Goal: Communication & Community: Answer question/provide support

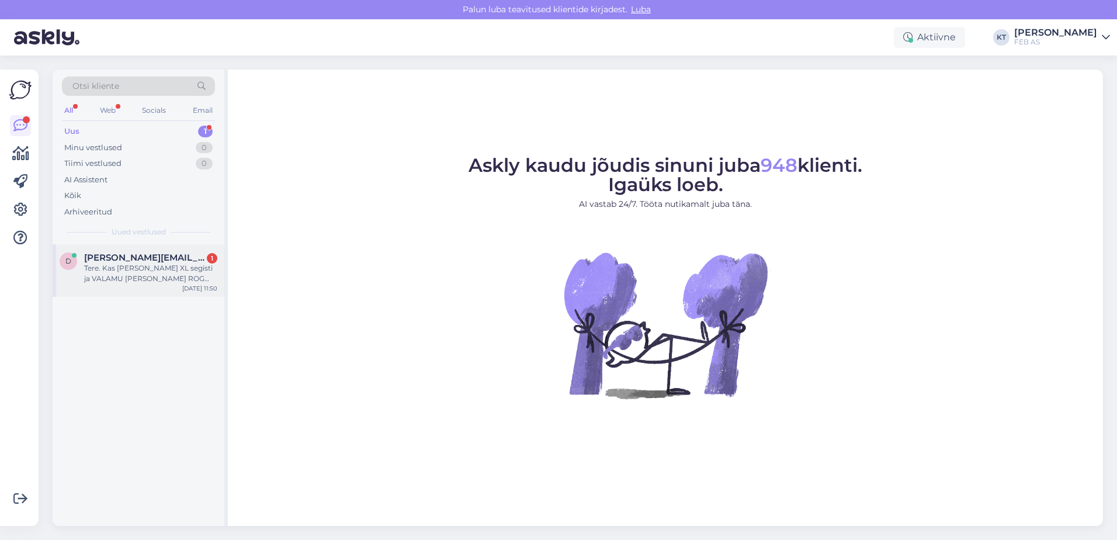
click at [160, 258] on span "[PERSON_NAME][EMAIL_ADDRESS][DOMAIN_NAME]" at bounding box center [145, 257] width 122 height 11
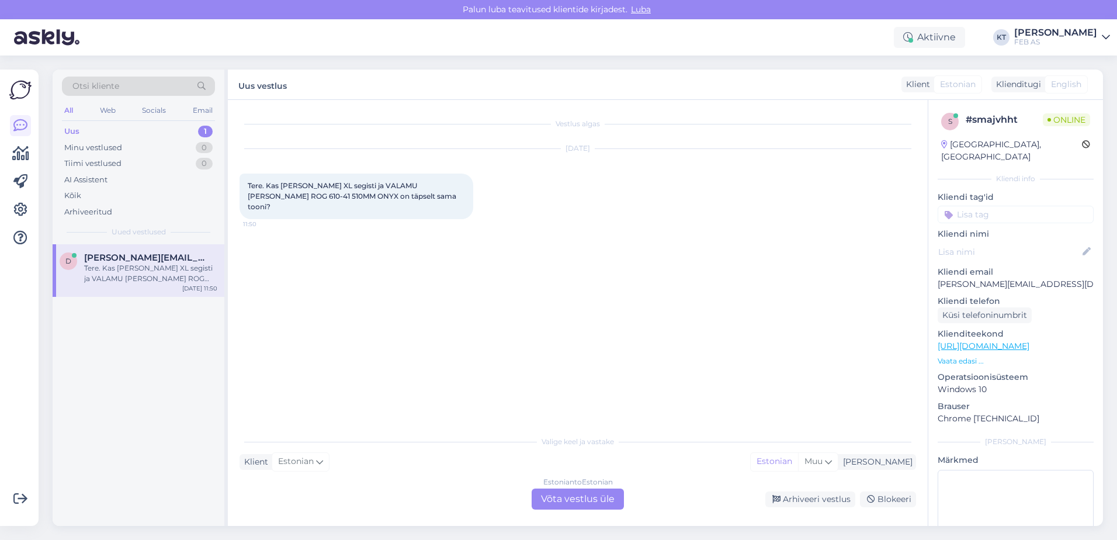
click at [557, 498] on div "Estonian to Estonian Võta vestlus üle" at bounding box center [578, 498] width 92 height 21
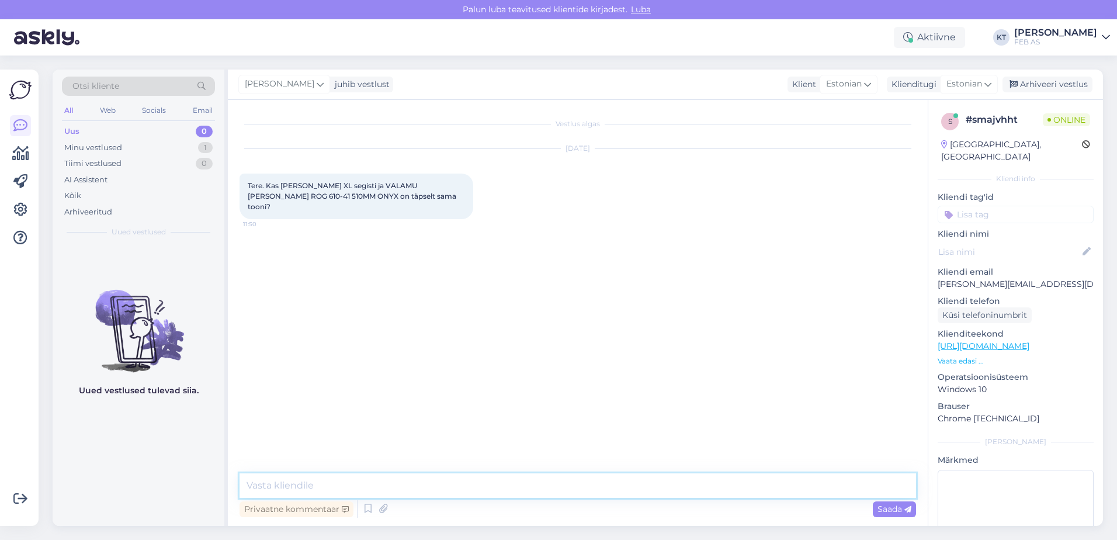
click at [426, 479] on textarea at bounding box center [578, 485] width 677 height 25
type textarea "Tere! Kohe uurin."
drag, startPoint x: 359, startPoint y: 186, endPoint x: 282, endPoint y: 187, distance: 77.1
click at [282, 187] on span "Tere. Kas [PERSON_NAME] XL segisti ja VALAMU [PERSON_NAME] ROG 610-41 510MM ONY…" at bounding box center [353, 196] width 210 height 30
drag, startPoint x: 282, startPoint y: 187, endPoint x: 332, endPoint y: 188, distance: 50.3
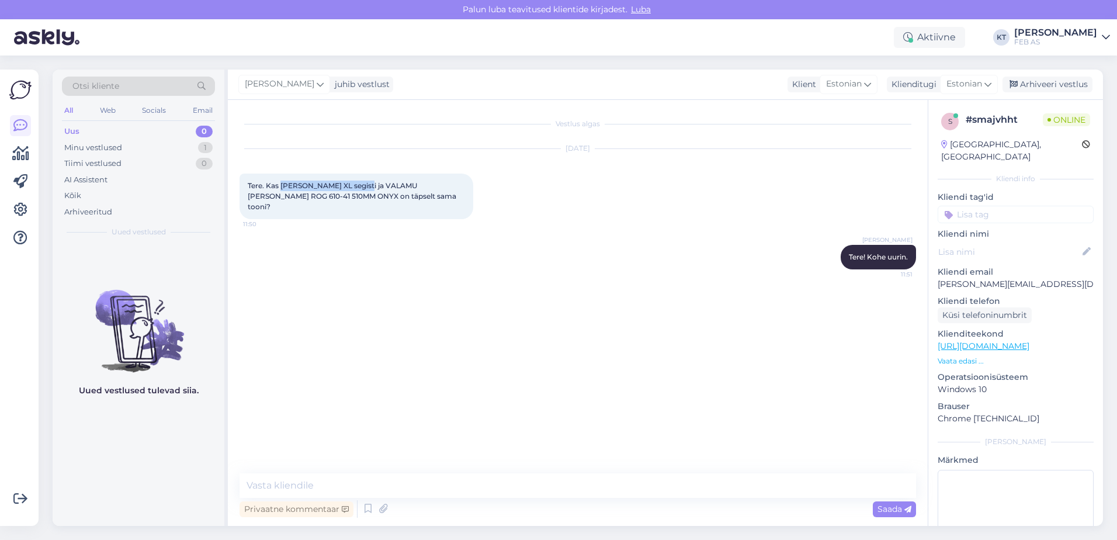
click at [332, 190] on div "Tere. Kas [PERSON_NAME] XL segisti ja VALAMU [PERSON_NAME] ROG 610-41 510MM ONY…" at bounding box center [357, 197] width 234 height 46
click at [331, 183] on span "Tere. Kas [PERSON_NAME] XL segisti ja VALAMU [PERSON_NAME] ROG 610-41 510MM ONY…" at bounding box center [353, 196] width 210 height 30
drag, startPoint x: 309, startPoint y: 186, endPoint x: 280, endPoint y: 186, distance: 29.2
click at [280, 186] on span "Tere. Kas [PERSON_NAME] XL segisti ja VALAMU [PERSON_NAME] ROG 610-41 510MM ONY…" at bounding box center [353, 196] width 210 height 30
copy span "[PERSON_NAME]"
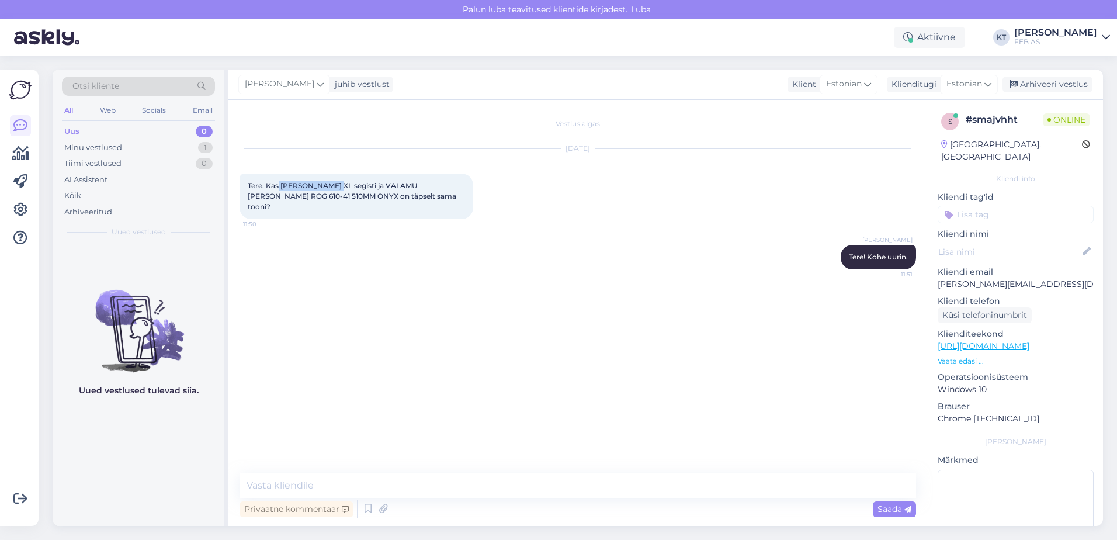
click at [967, 356] on p "Vaata edasi ..." at bounding box center [1016, 361] width 156 height 11
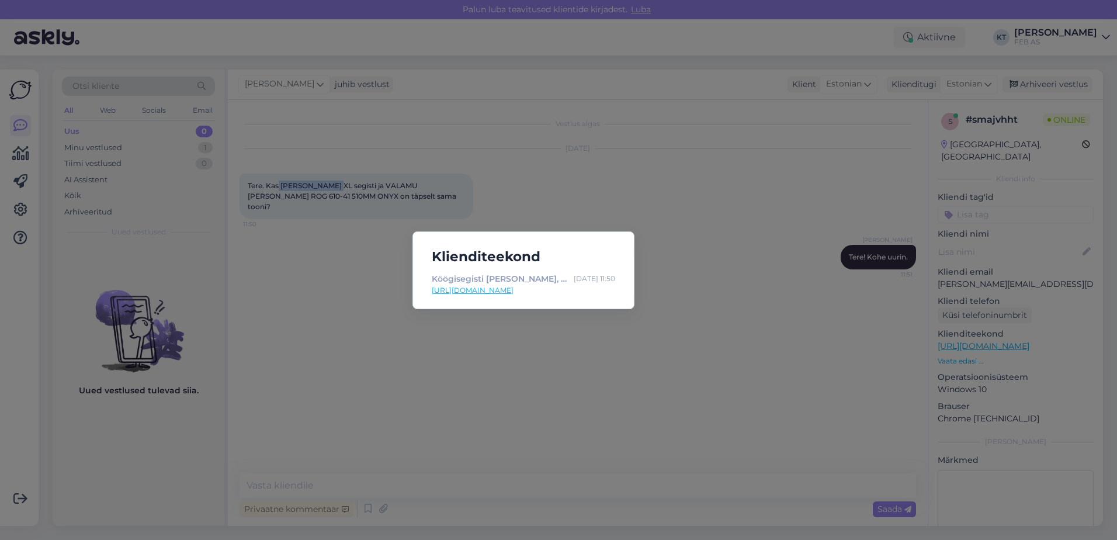
click at [536, 292] on link "[URL][DOMAIN_NAME]" at bounding box center [523, 290] width 183 height 11
click at [789, 193] on div "Klienditeekond Köögisegisti [PERSON_NAME], onyx [DATE] 11:50 [URL][DOMAIN_NAME]" at bounding box center [558, 270] width 1117 height 540
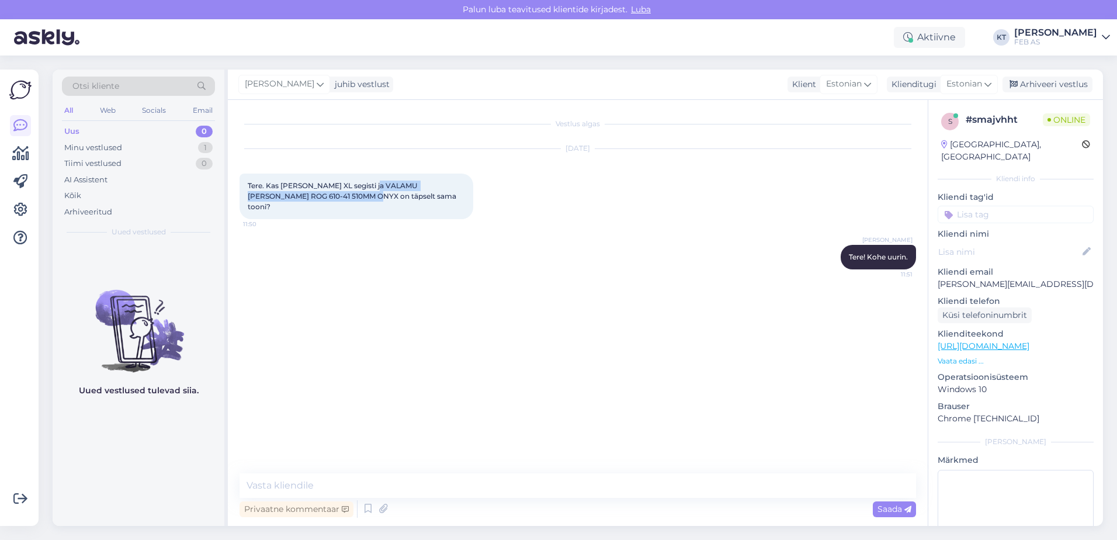
drag, startPoint x: 369, startPoint y: 185, endPoint x: 337, endPoint y: 202, distance: 36.1
click at [337, 202] on div "Tere. Kas [PERSON_NAME] XL segisti ja VALAMU [PERSON_NAME] ROG 610-41 510MM ONY…" at bounding box center [357, 197] width 234 height 46
copy span "VALAMU [PERSON_NAME] ROG 610-41 510MM ONYX"
click at [971, 356] on p "Vaata edasi ..." at bounding box center [1016, 361] width 156 height 11
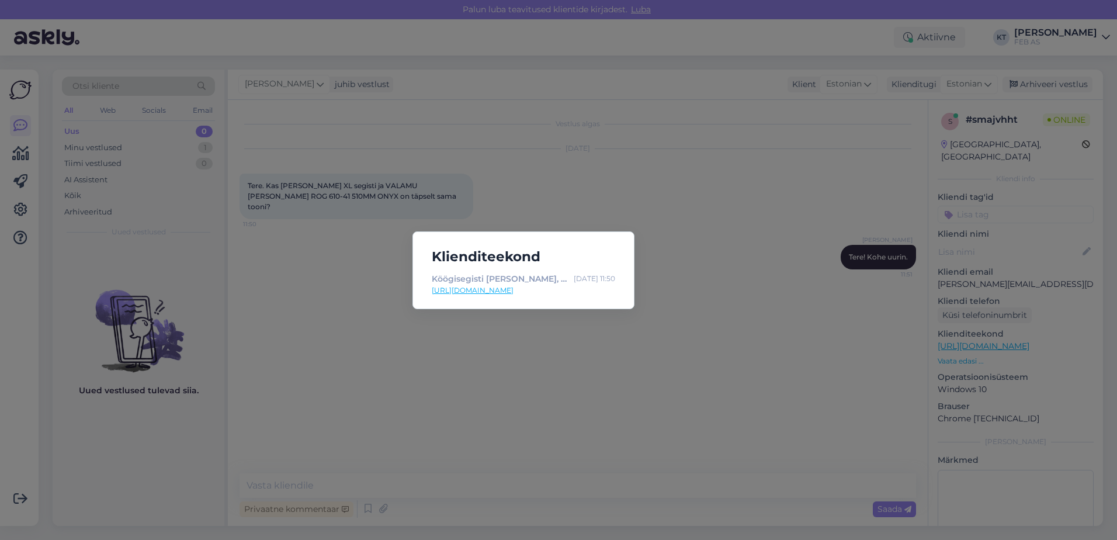
click at [622, 354] on div "Klienditeekond Köögisegisti [PERSON_NAME], onyx [DATE] 11:50 [URL][DOMAIN_NAME]" at bounding box center [558, 270] width 1117 height 540
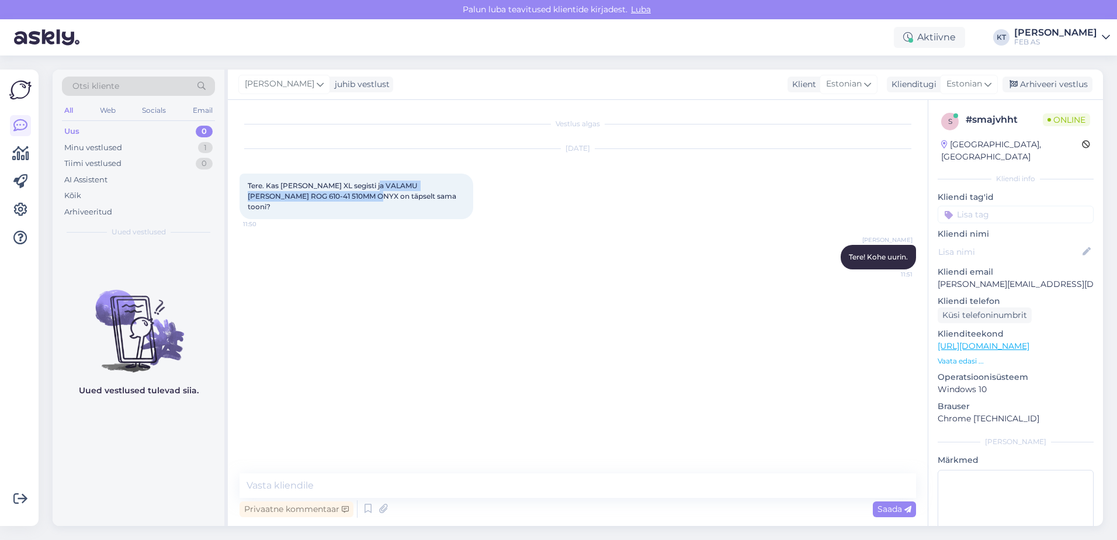
drag, startPoint x: 369, startPoint y: 183, endPoint x: 336, endPoint y: 196, distance: 35.4
click at [336, 196] on span "Tere. Kas [PERSON_NAME] XL segisti ja VALAMU [PERSON_NAME] ROG 610-41 510MM ONY…" at bounding box center [353, 196] width 210 height 30
copy span "VALAMU [PERSON_NAME] ROG 610-41 510MM ONYX"
click at [385, 183] on span "Tere. Kas [PERSON_NAME] XL segisti ja VALAMU [PERSON_NAME] ROG 610-41 510MM ONY…" at bounding box center [353, 196] width 210 height 30
drag, startPoint x: 368, startPoint y: 186, endPoint x: 337, endPoint y: 196, distance: 32.7
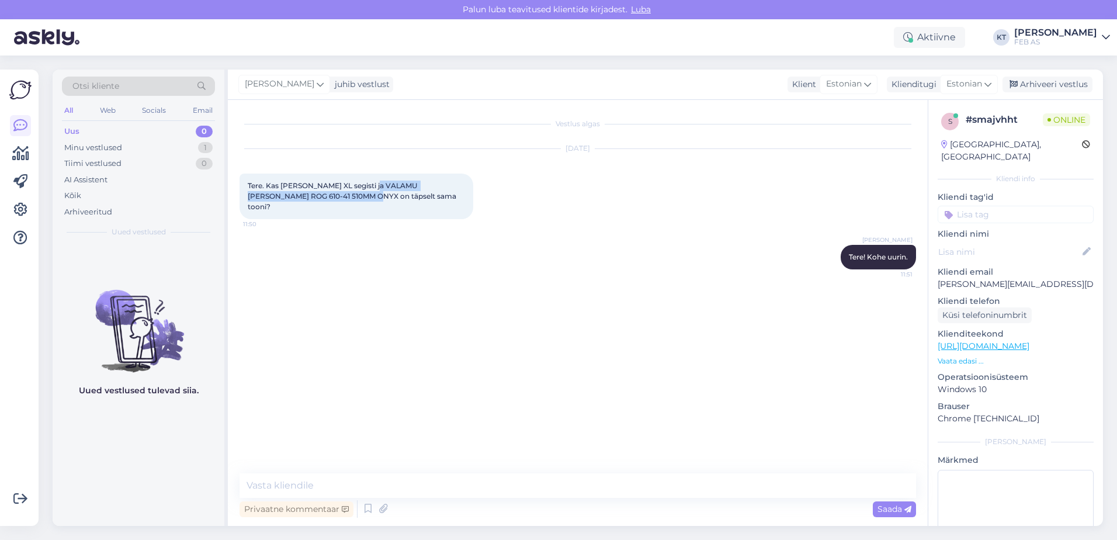
click at [337, 196] on span "Tere. Kas [PERSON_NAME] XL segisti ja VALAMU [PERSON_NAME] ROG 610-41 510MM ONY…" at bounding box center [353, 196] width 210 height 30
copy span "VALAMU [PERSON_NAME] ROG 610-41 510MM ONYX"
click at [443, 483] on textarea at bounding box center [578, 485] width 677 height 25
click at [464, 479] on textarea at bounding box center [578, 485] width 677 height 25
click at [443, 488] on textarea at bounding box center [578, 485] width 677 height 25
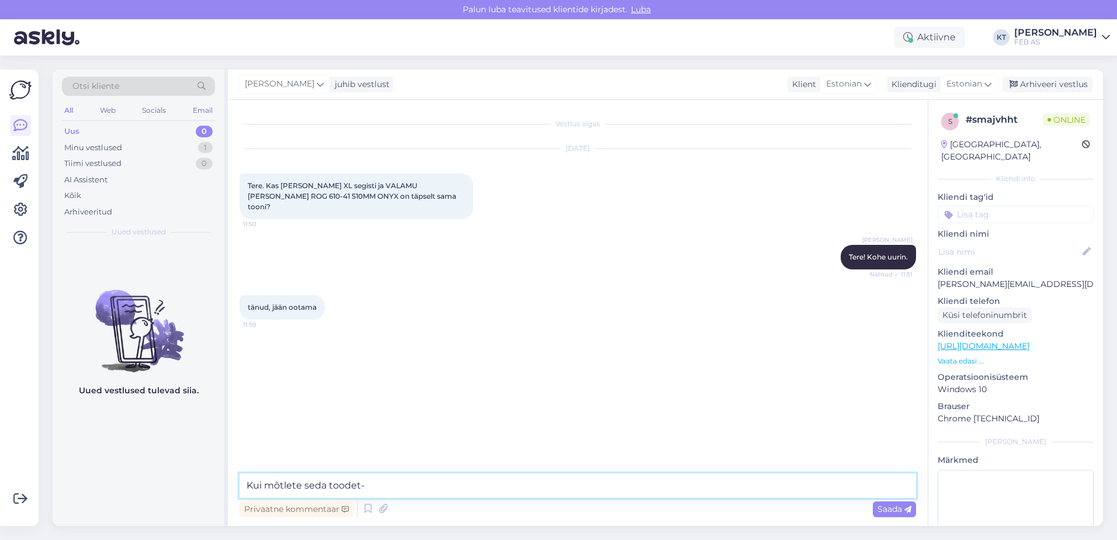
paste textarea "[URL][DOMAIN_NAME][PERSON_NAME]"
click at [748, 480] on textarea "Kui mõtlete seda toodet- [URL][DOMAIN_NAME][PERSON_NAME], siis" at bounding box center [578, 485] width 677 height 25
type textarea "Kui mõtlete seda toodet- [URL][DOMAIN_NAME][PERSON_NAME], siis on tegemist sama…"
click at [861, 484] on textarea "Kui mõtlete seda toodet- [URL][DOMAIN_NAME][PERSON_NAME], siis on tegemist sama…" at bounding box center [578, 485] width 677 height 25
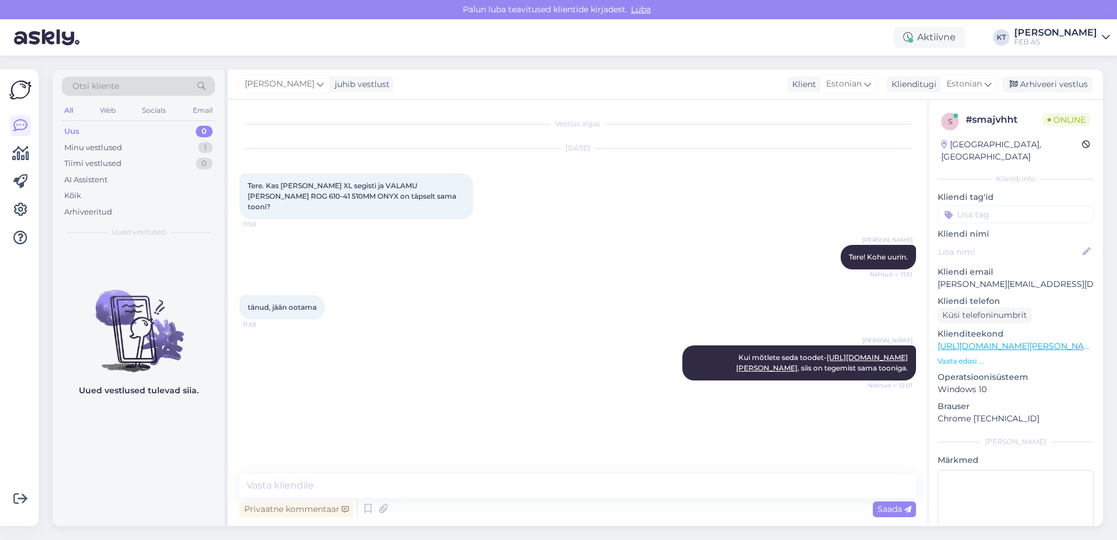
click at [539, 416] on div "Vestlus algas [DATE] Tere. Kas [PERSON_NAME] XL segisti ja VALAMU [PERSON_NAME]…" at bounding box center [583, 287] width 687 height 351
click at [761, 355] on link "[URL][DOMAIN_NAME][PERSON_NAME]" at bounding box center [822, 362] width 172 height 19
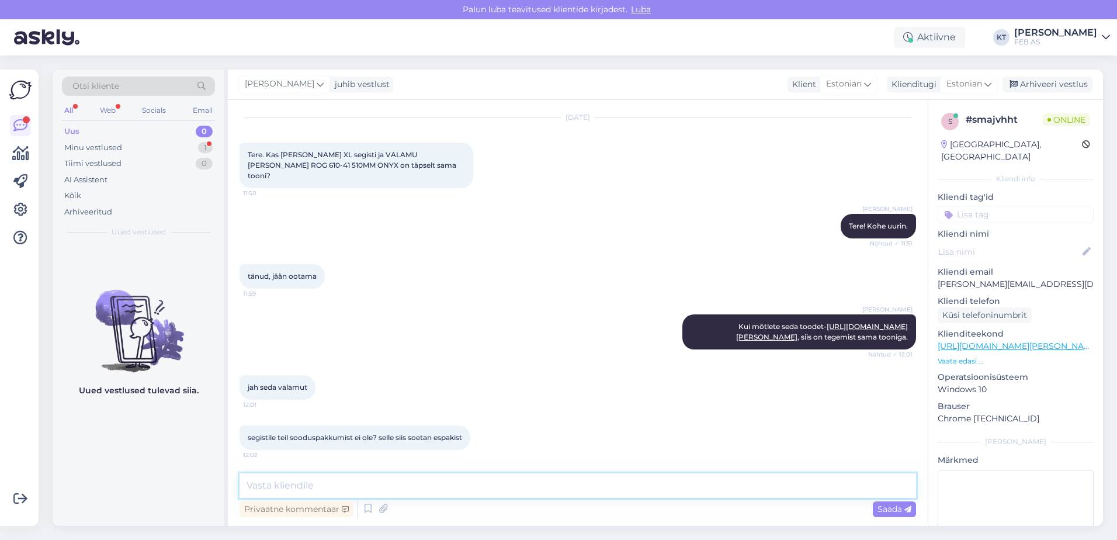
click at [443, 479] on textarea at bounding box center [578, 485] width 677 height 25
click at [432, 476] on textarea at bounding box center [578, 485] width 677 height 25
click at [567, 487] on textarea "[PERSON_NAME] XL segisti on sama tooni, mis on [PERSON_NAME] 610-41" at bounding box center [578, 485] width 677 height 25
click at [585, 487] on textarea "[PERSON_NAME] XL segisti on sama tooni, mis on [PERSON_NAME] 610-41" at bounding box center [578, 485] width 677 height 25
type textarea "[PERSON_NAME] segisti on sama tooni, mis on [PERSON_NAME] 610-41 valamu."
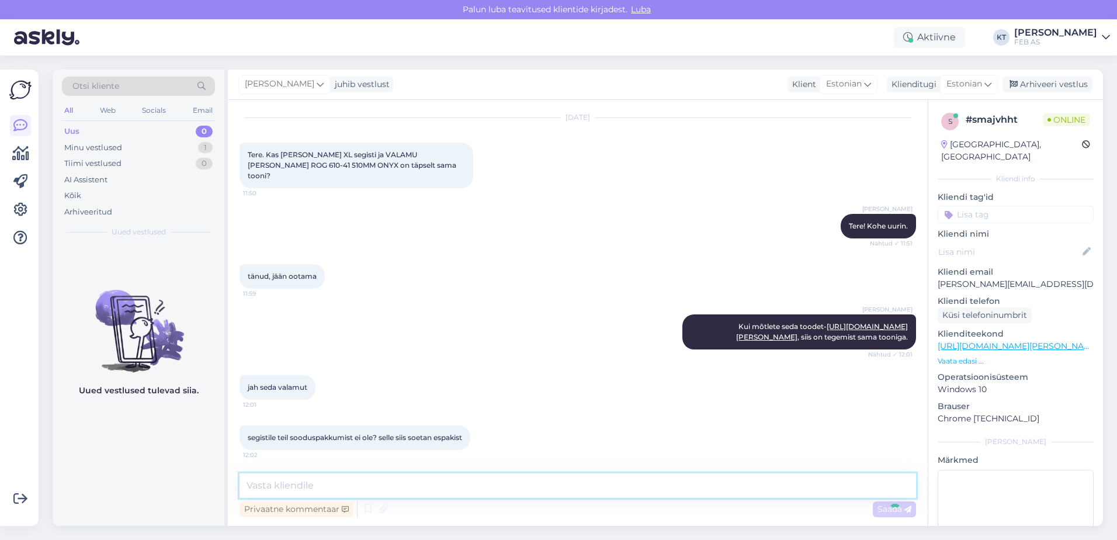
scroll to position [102, 0]
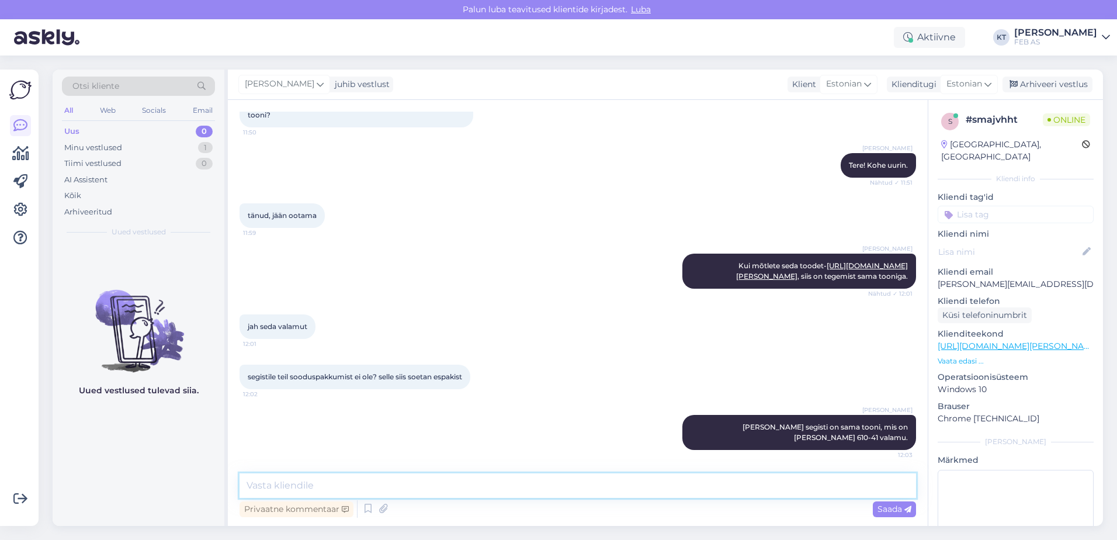
click at [500, 484] on textarea at bounding box center [578, 485] width 677 height 25
click at [338, 484] on textarea at bounding box center [578, 485] width 677 height 25
click at [416, 481] on textarea "[PERSON_NAME] segistile ei ole kahjuks" at bounding box center [578, 485] width 677 height 25
type textarea "[PERSON_NAME] segistile ei kehti hetkel sooduspakkumist."
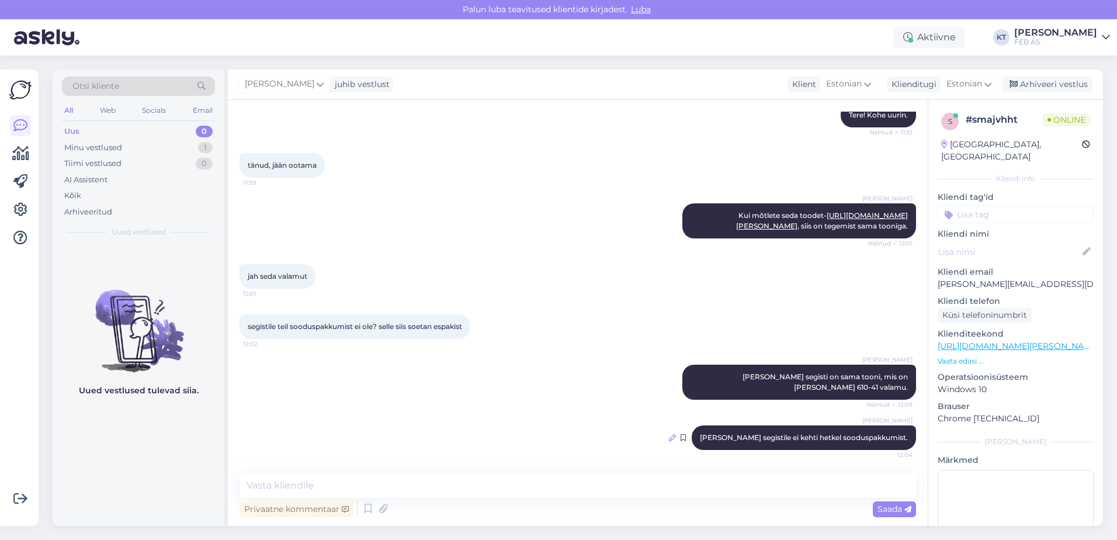
click at [676, 435] on icon at bounding box center [672, 437] width 7 height 7
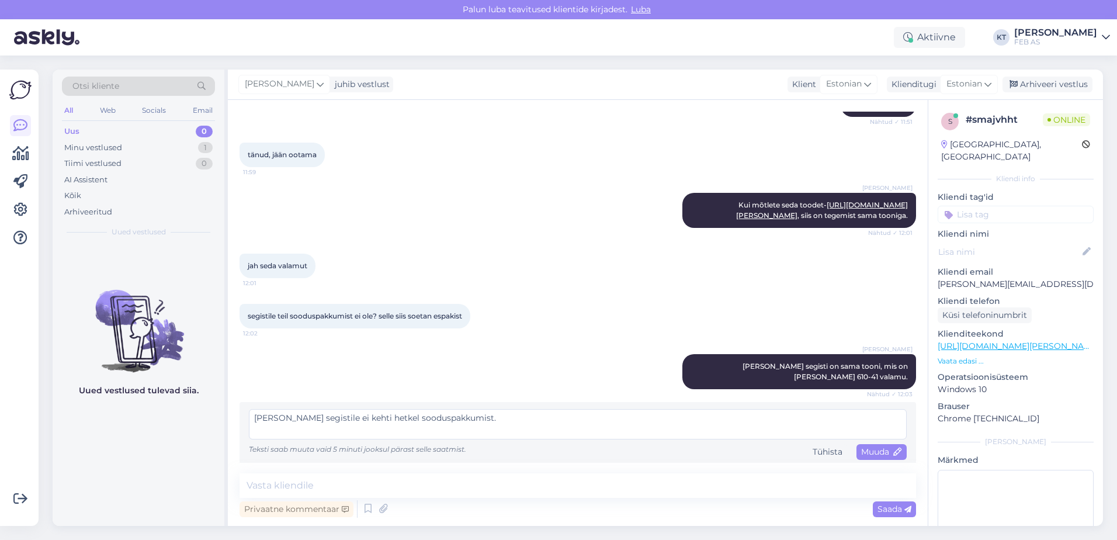
click at [252, 431] on textarea "[PERSON_NAME] segistile ei kehti hetkel sooduspakkumist." at bounding box center [578, 424] width 658 height 30
type textarea "[PERSON_NAME] XL segistile ei kehti hetkel sooduspakkumist."
click at [889, 510] on span "Saada" at bounding box center [895, 509] width 34 height 11
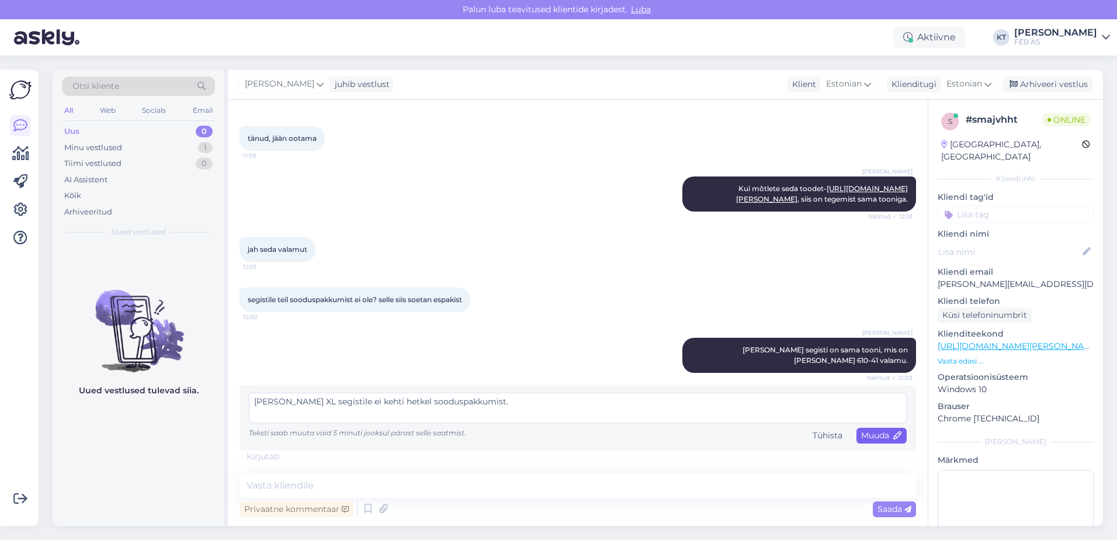
click at [874, 436] on span "Muuda" at bounding box center [881, 435] width 41 height 11
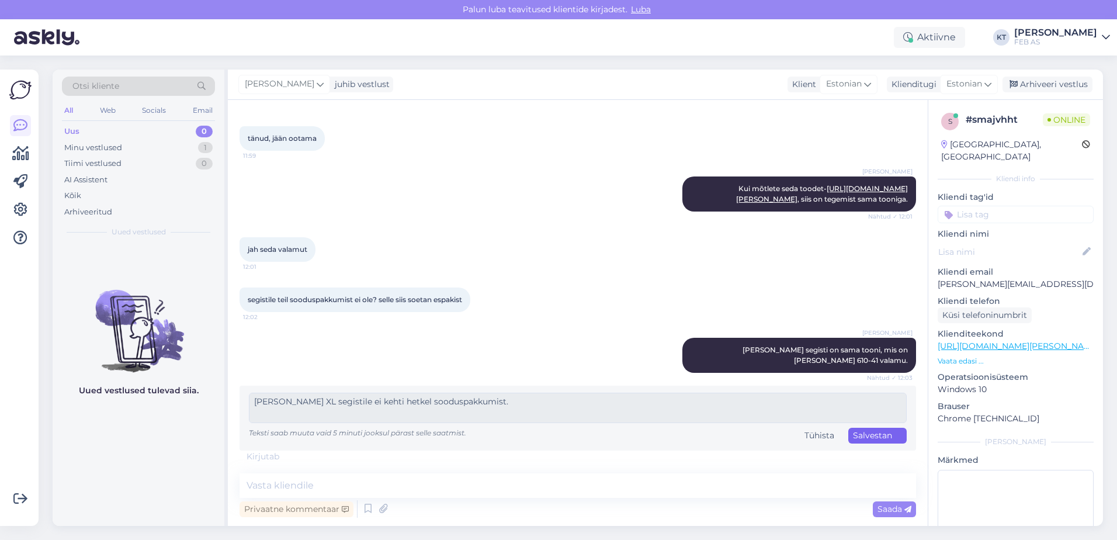
scroll to position [165, 0]
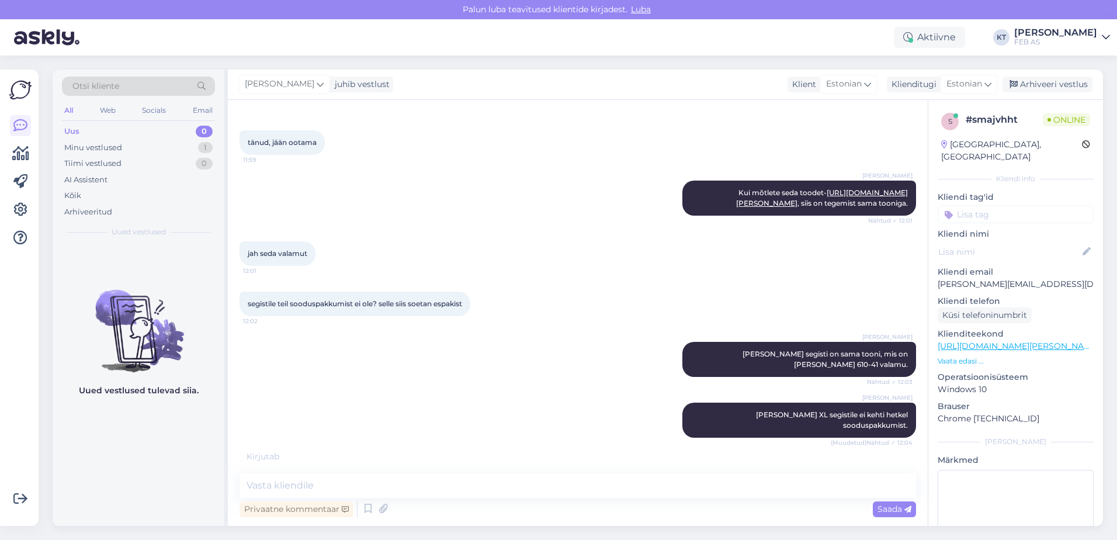
click at [431, 375] on div "[PERSON_NAME] [PERSON_NAME] XL segisti on sama tooni, mis on [PERSON_NAME] 610-…" at bounding box center [578, 359] width 677 height 61
click at [440, 390] on div "[PERSON_NAME] [PERSON_NAME] XL segisti on sama tooni, mis on [PERSON_NAME] 610-…" at bounding box center [578, 359] width 677 height 61
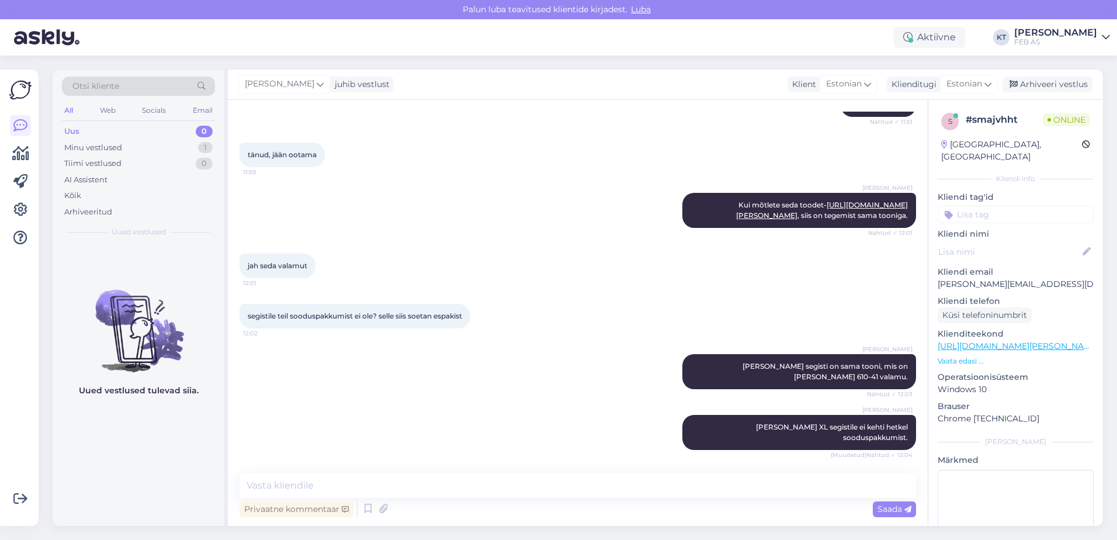
scroll to position [203, 0]
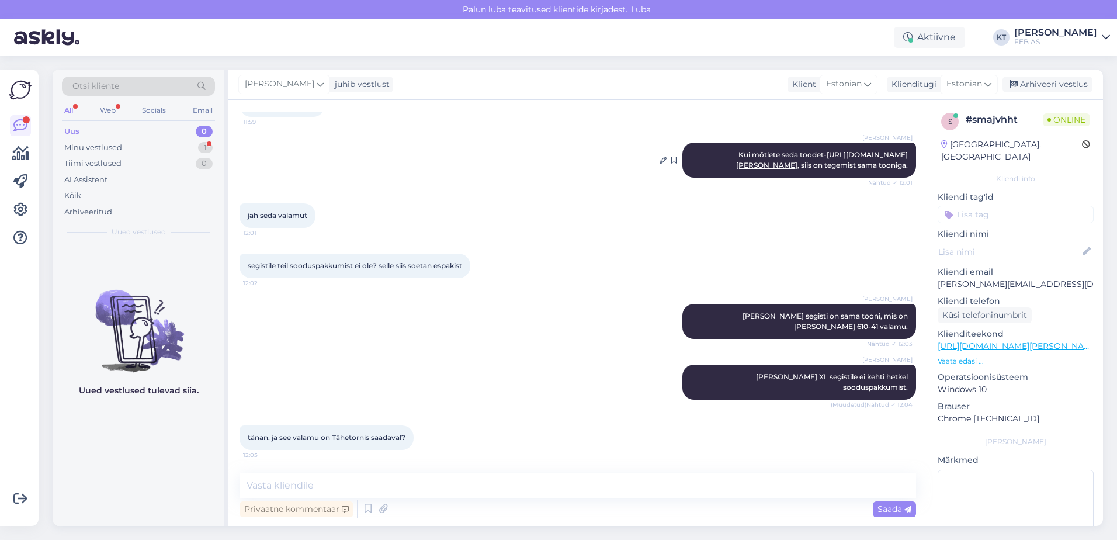
click at [803, 151] on link "[URL][DOMAIN_NAME][PERSON_NAME]" at bounding box center [822, 159] width 172 height 19
click at [806, 154] on link "[URL][DOMAIN_NAME][PERSON_NAME]" at bounding box center [822, 159] width 172 height 19
click at [319, 482] on textarea at bounding box center [578, 485] width 677 height 25
click at [351, 483] on textarea "Jah, Tähetorni kauplus on antud valamu saadaval." at bounding box center [578, 485] width 677 height 25
type textarea "Jah, Tähetorni kaupluses on antud valamu saadaval."
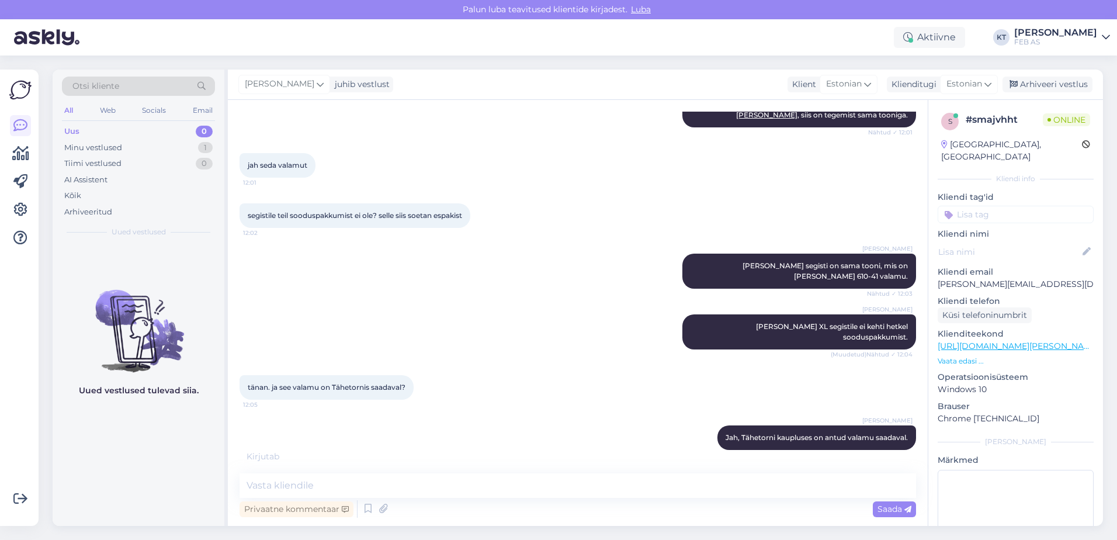
scroll to position [303, 0]
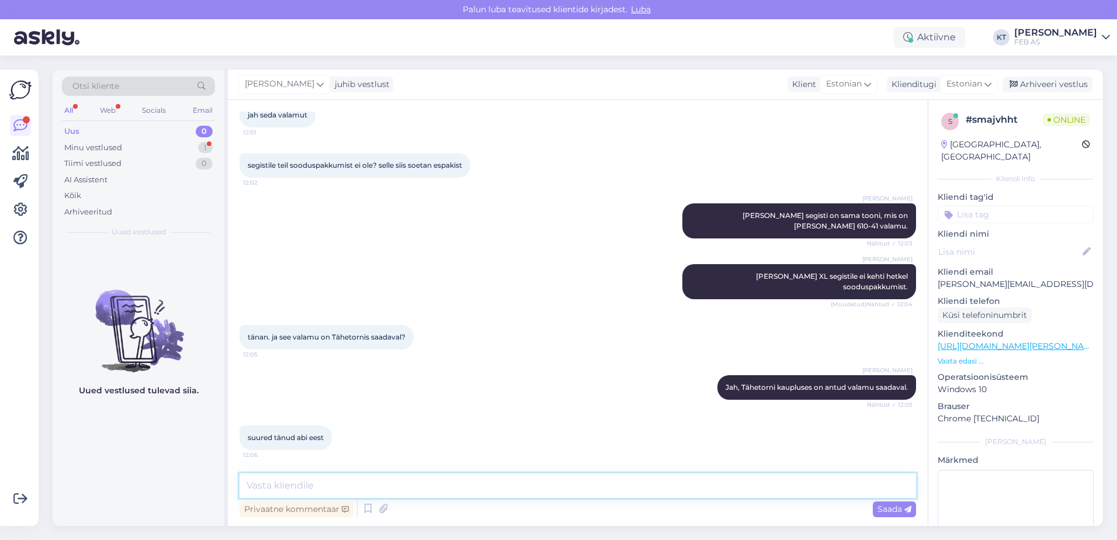
click at [358, 479] on textarea at bounding box center [578, 485] width 677 height 25
click at [407, 483] on textarea "Kui Teid rohkem aidata ei saa, siis" at bounding box center [578, 485] width 677 height 25
type textarea "Kui [PERSON_NAME] rohkem aidata ei saa, siis soovin Teile toredat päeva jätku!"
click at [565, 480] on textarea "Kui [PERSON_NAME] rohkem aidata ei saa, siis soovin Teile toredat päeva jätku!" at bounding box center [578, 485] width 677 height 25
click at [577, 483] on textarea "Kui [PERSON_NAME] rohkem aidata ei saa, siis soovin Teile toredat päeva jätku!" at bounding box center [578, 485] width 677 height 25
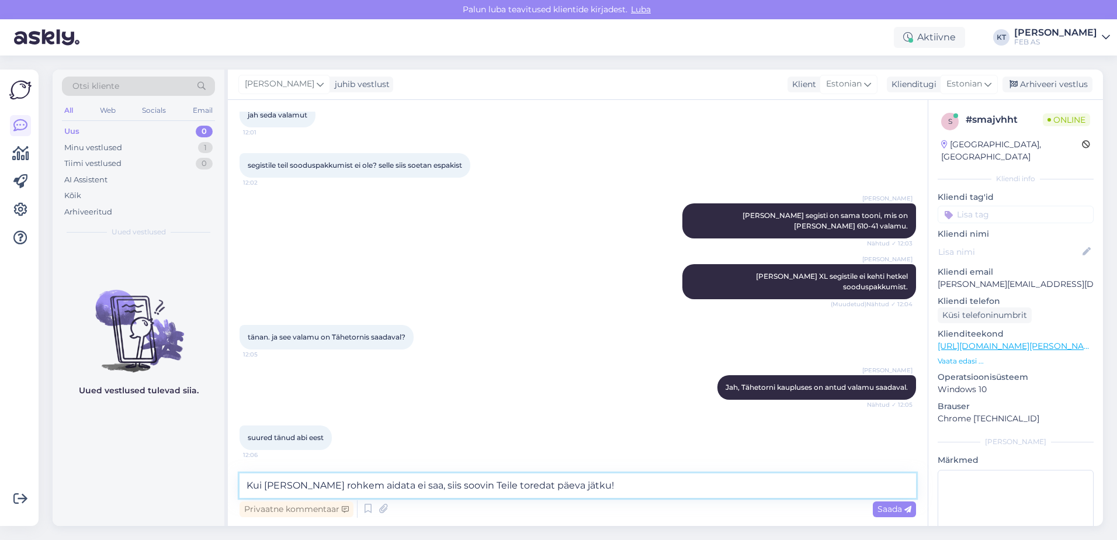
drag, startPoint x: 382, startPoint y: 484, endPoint x: 266, endPoint y: 485, distance: 115.7
click at [266, 485] on textarea "Kui [PERSON_NAME] rohkem aidata ei saa, siis soovin Teile toredat päeva jätku!" at bounding box center [578, 485] width 677 height 25
click at [564, 490] on textarea "Kui [PERSON_NAME] rohkem aidata ei saa, siis soovin Teile toredat päeva jätku!" at bounding box center [578, 485] width 677 height 25
click at [580, 483] on textarea "Kui [PERSON_NAME] rohkem aidata ei saa, siis soovin Teile toredat päeva jätku!" at bounding box center [578, 485] width 677 height 25
drag, startPoint x: 591, startPoint y: 481, endPoint x: 95, endPoint y: 483, distance: 496.1
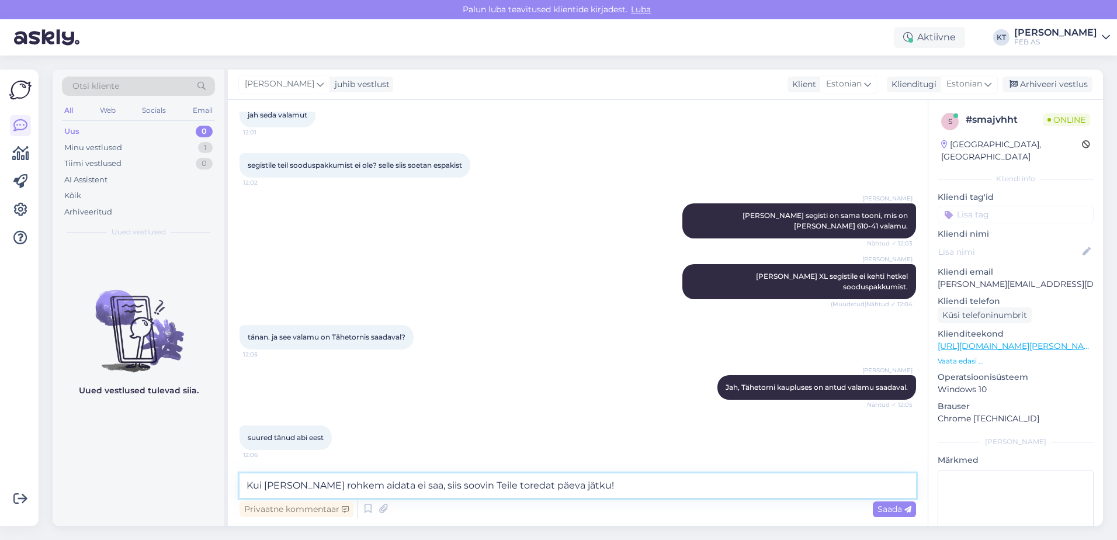
click at [95, 483] on div "Otsi kliente All Web Socials Email Uus 0 Minu vestlused 1 Tiimi vestlused 0 AI …" at bounding box center [578, 298] width 1051 height 456
click at [557, 485] on textarea "Kui [PERSON_NAME] rohkem aidata ei saa, siis soovin Teile toredat päeva jätku!" at bounding box center [578, 485] width 677 height 25
click at [576, 484] on textarea "Kui [PERSON_NAME] rohkem aidata ei saa, siis soovin Teile toredat päeva jätku!" at bounding box center [578, 485] width 677 height 25
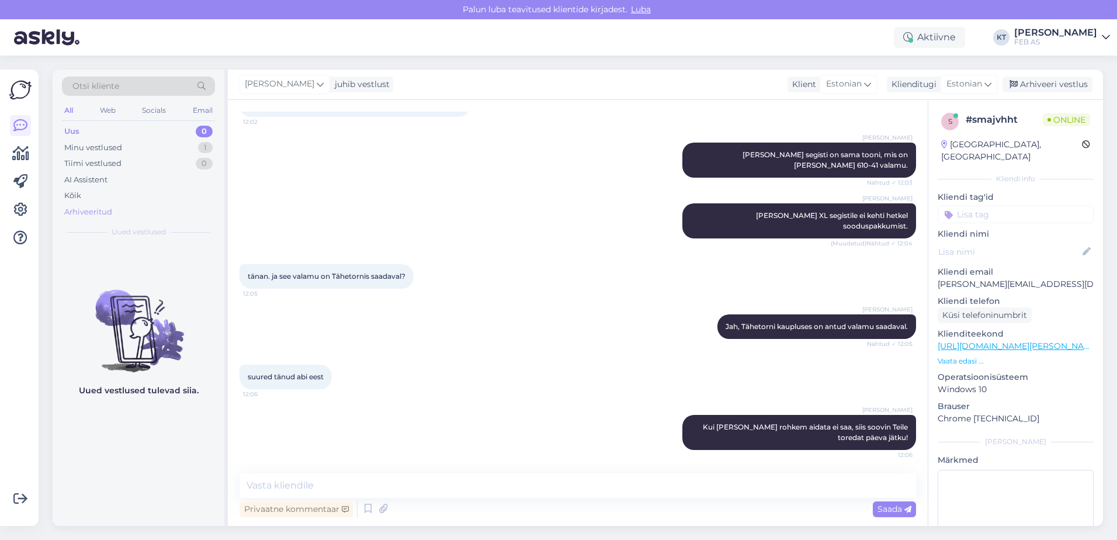
click at [80, 213] on div "Arhiveeritud" at bounding box center [88, 212] width 48 height 12
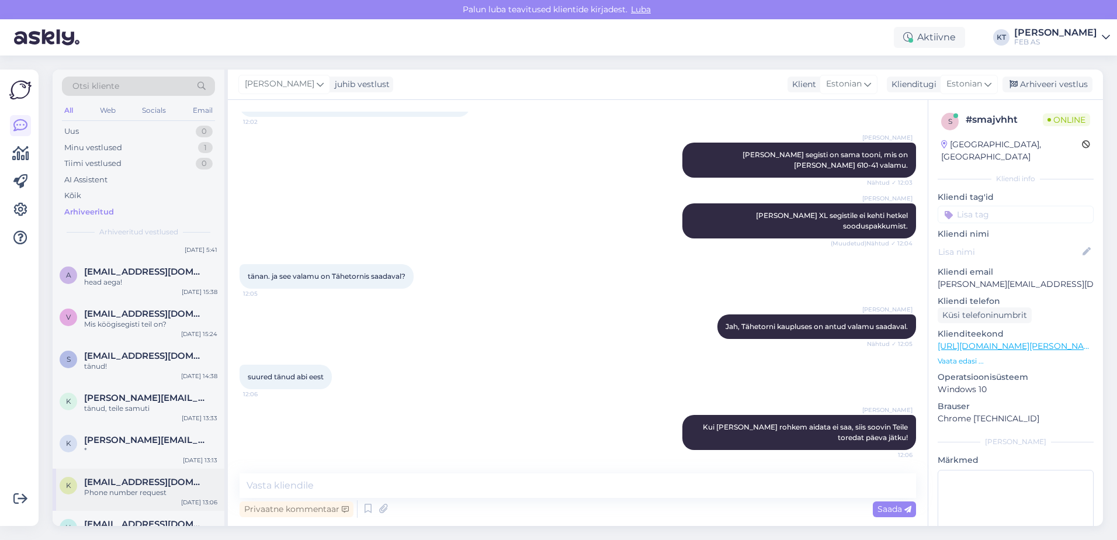
scroll to position [292, 0]
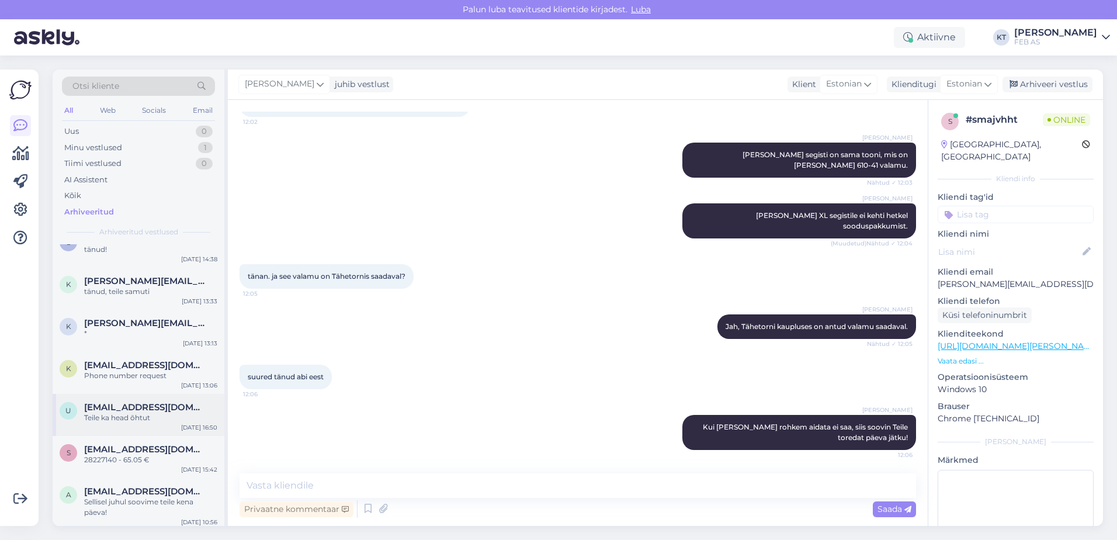
click at [134, 398] on div "u [EMAIL_ADDRESS][DOMAIN_NAME] Teile ka head õhtut [DATE] 16:50" at bounding box center [139, 415] width 172 height 42
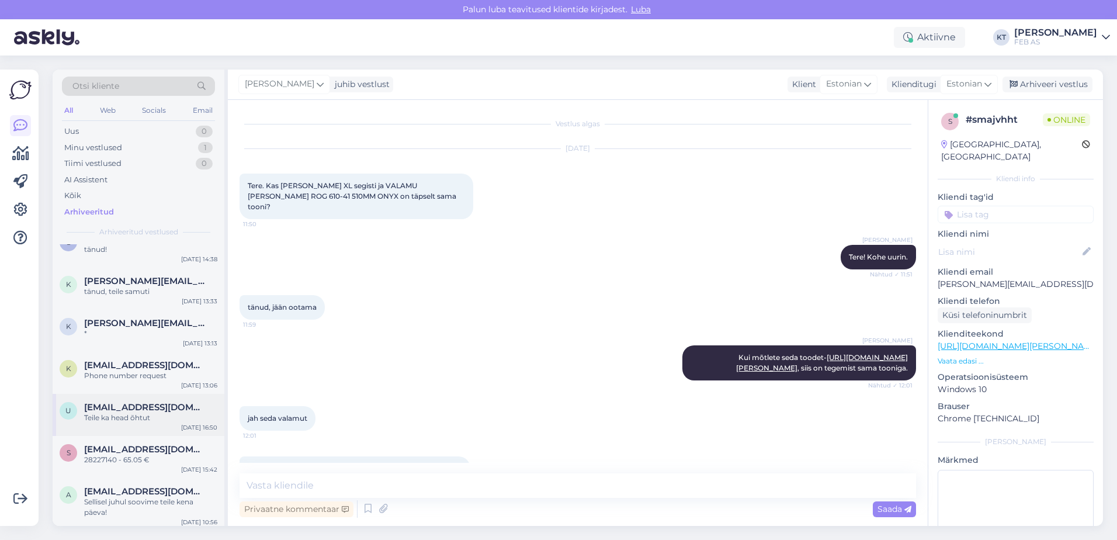
type textarea "[PERSON_NAME]."
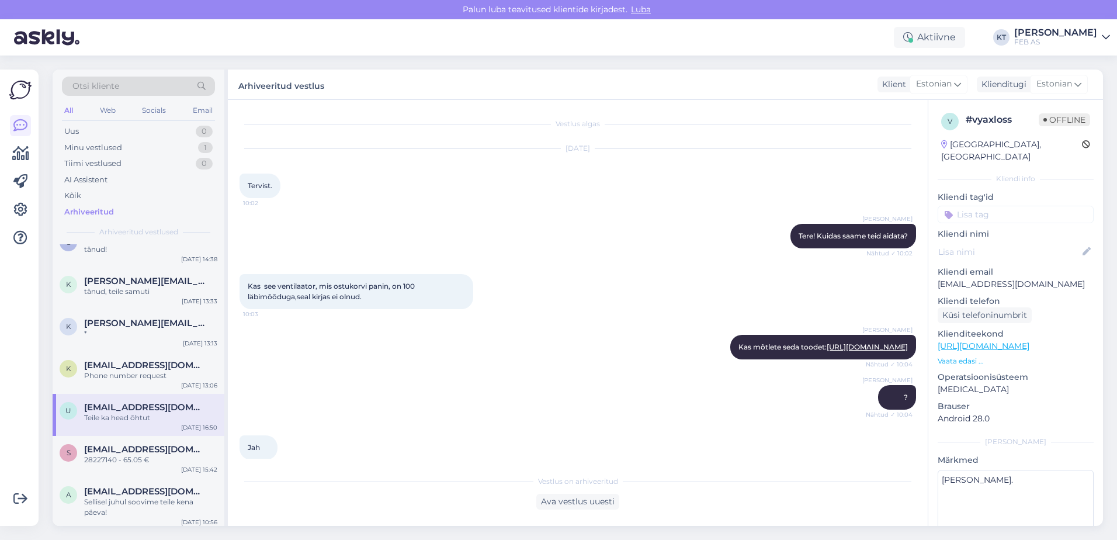
scroll to position [3493, 0]
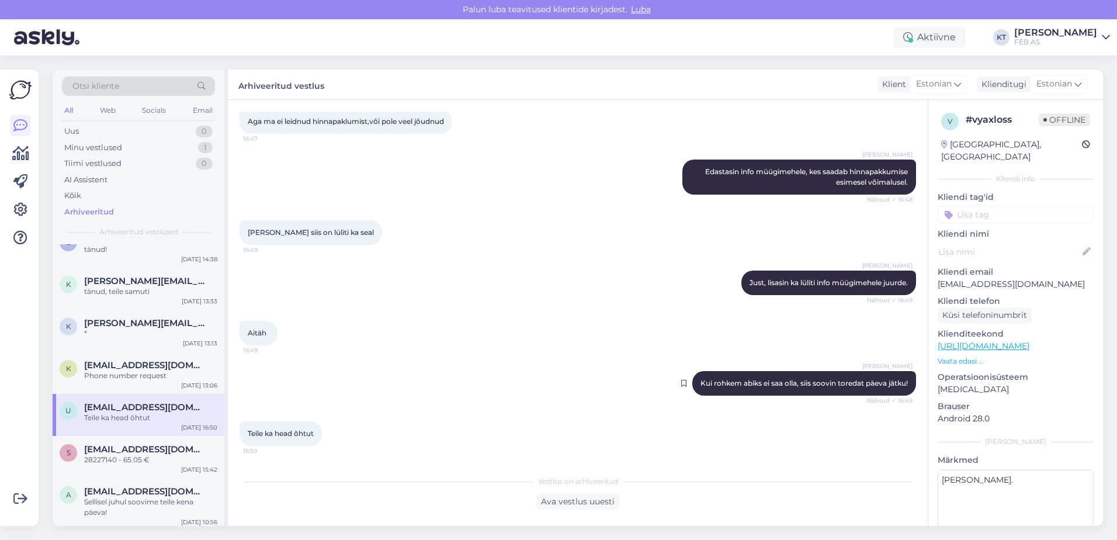
drag, startPoint x: 684, startPoint y: 383, endPoint x: 899, endPoint y: 383, distance: 215.0
click at [899, 383] on div "[PERSON_NAME] Kui rohkem abiks ei saa olla, siis soovin toredat päeva jätku! Nä…" at bounding box center [804, 383] width 224 height 25
copy span "Kui rohkem abiks ei saa olla, siis soovin toredat päeva jätku!"
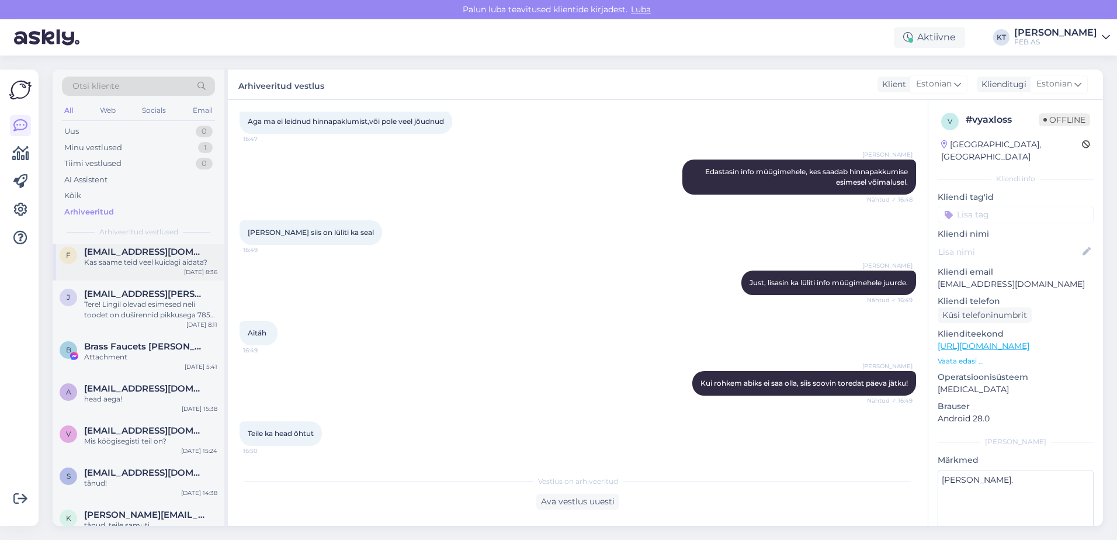
scroll to position [0, 0]
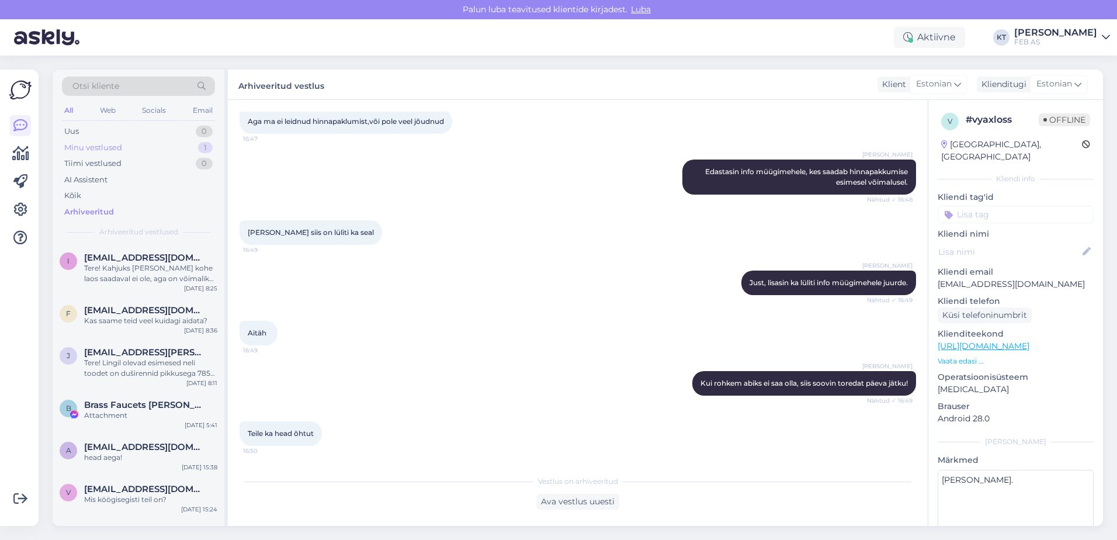
click at [105, 150] on div "Minu vestlused" at bounding box center [93, 148] width 58 height 12
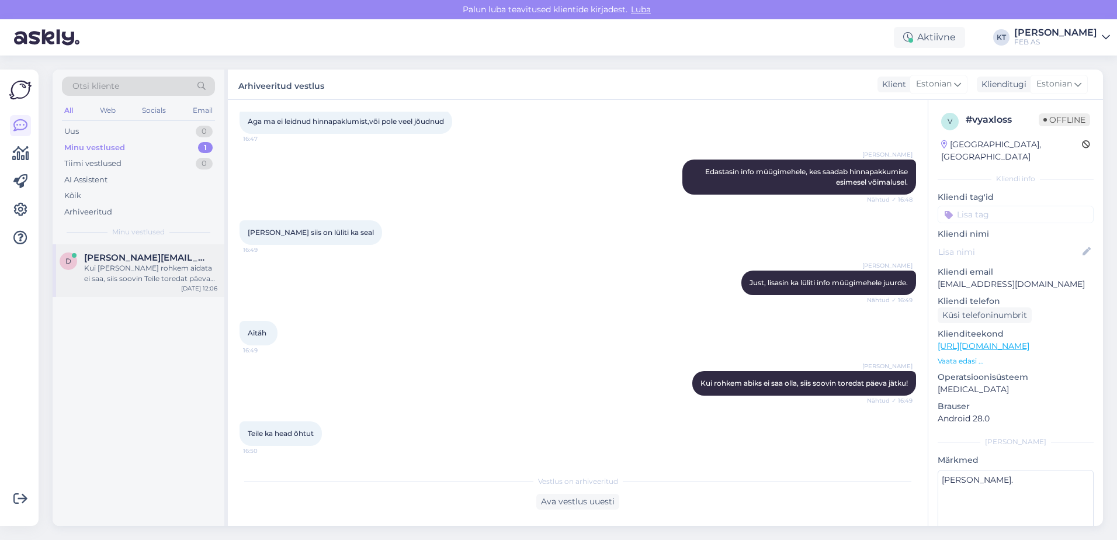
click at [116, 262] on span "[PERSON_NAME][EMAIL_ADDRESS][DOMAIN_NAME]" at bounding box center [145, 257] width 122 height 11
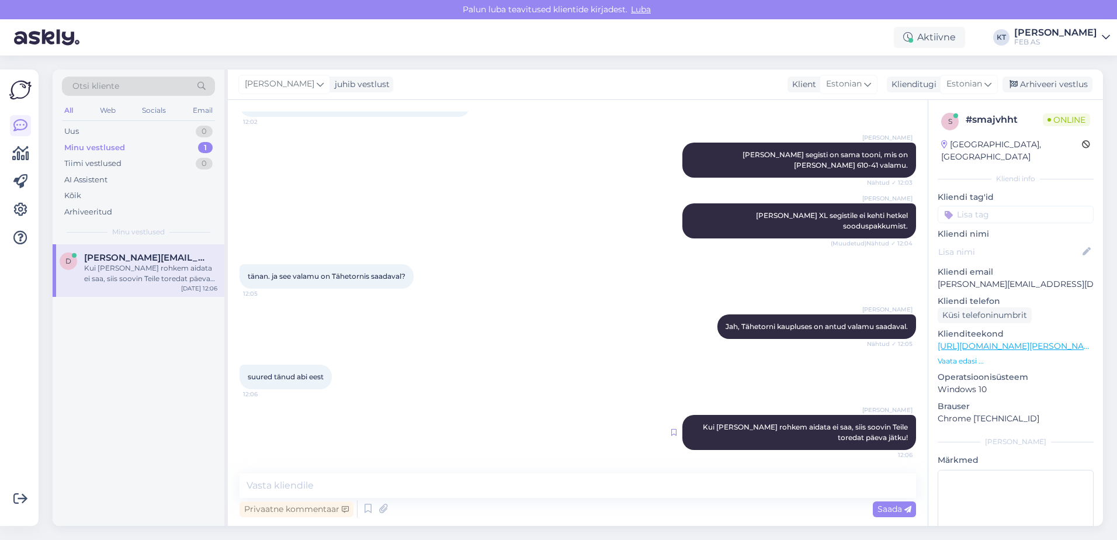
click at [671, 432] on icon at bounding box center [673, 432] width 5 height 7
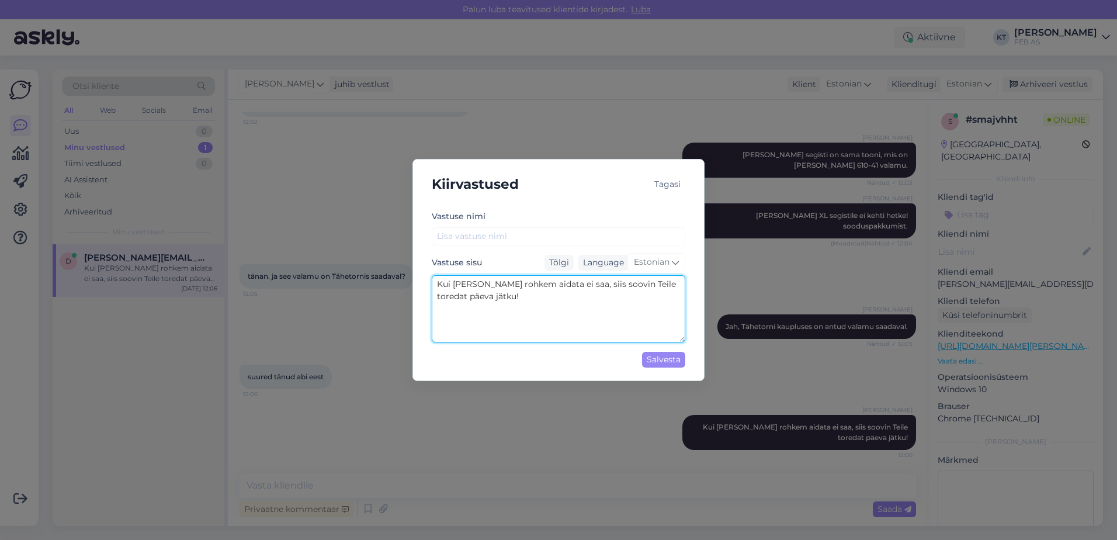
click at [512, 300] on textarea "Kui [PERSON_NAME] rohkem aidata ei saa, siis soovin Teile toredat päeva jätku!" at bounding box center [559, 308] width 254 height 67
click at [666, 186] on div "Tagasi" at bounding box center [668, 184] width 36 height 16
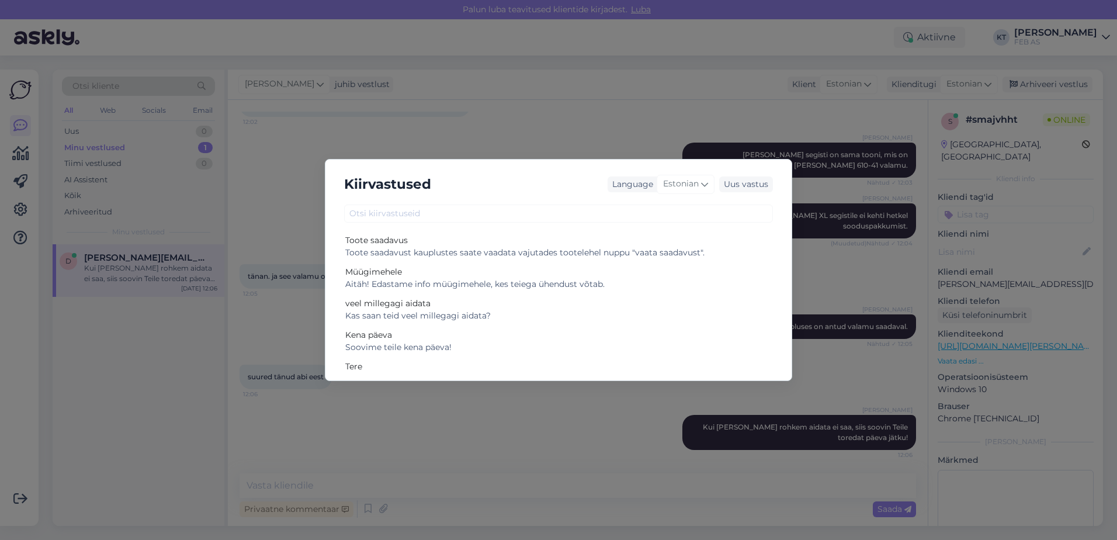
click at [501, 413] on div "Kiirvastused Language Estonian Uus vastus Toote saadavus Toote saadavust kauplu…" at bounding box center [558, 270] width 1117 height 540
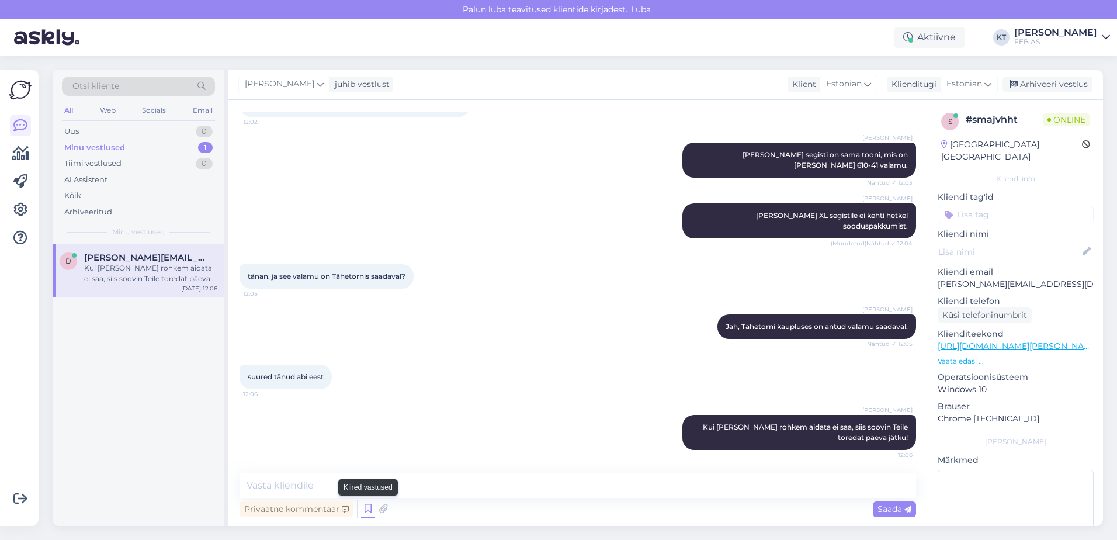
click at [370, 511] on icon at bounding box center [368, 509] width 14 height 18
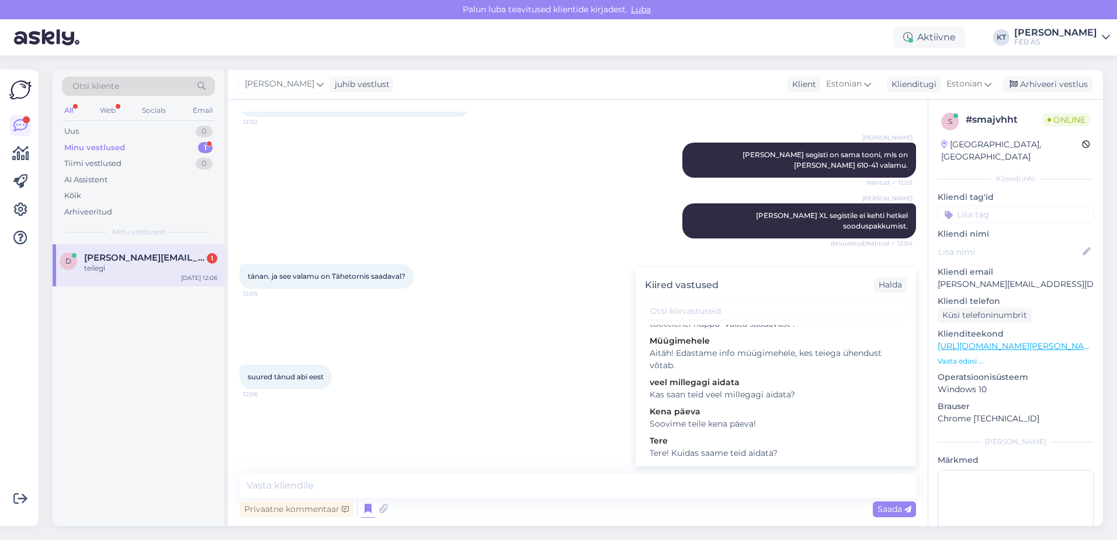
scroll to position [414, 0]
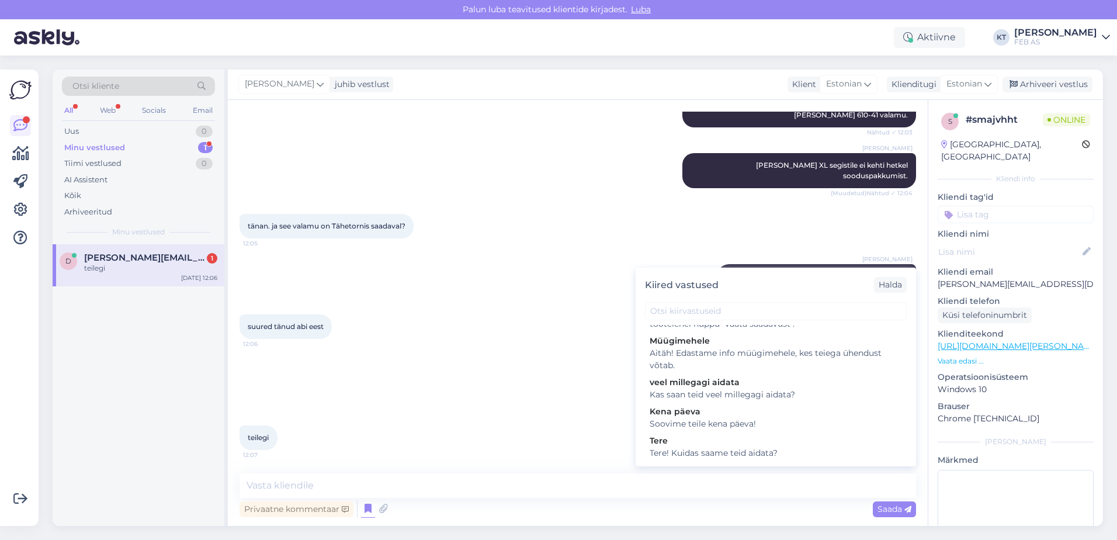
click at [538, 355] on div "[PERSON_NAME] Kui [PERSON_NAME] rohkem aidata ei saa, siis soovin Teile toredat…" at bounding box center [578, 382] width 677 height 61
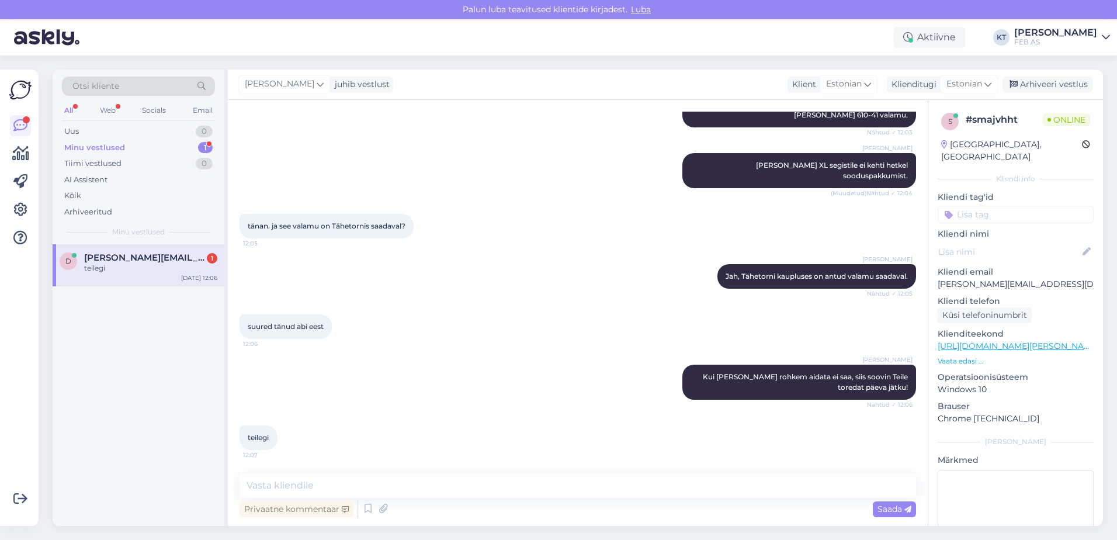
click at [409, 473] on div "Vestlus algas [DATE] Tere. Kas [PERSON_NAME] XL segisti ja VALAMU [PERSON_NAME]…" at bounding box center [578, 313] width 700 height 426
click at [408, 485] on textarea at bounding box center [578, 485] width 677 height 25
click at [87, 280] on div "d [PERSON_NAME][EMAIL_ADDRESS][DOMAIN_NAME] 1 teilegi [DATE] 12:06" at bounding box center [139, 265] width 172 height 42
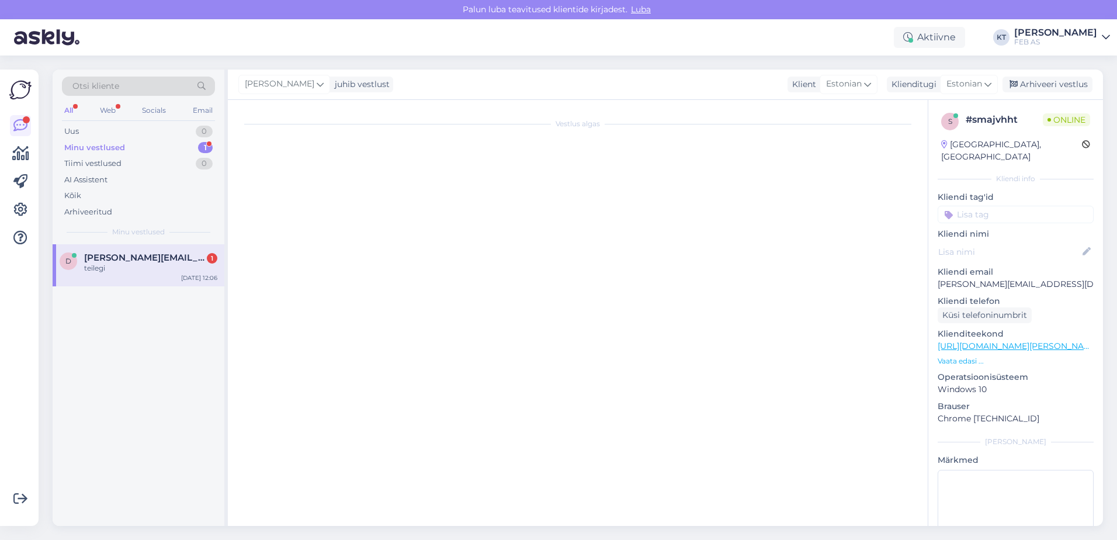
scroll to position [0, 0]
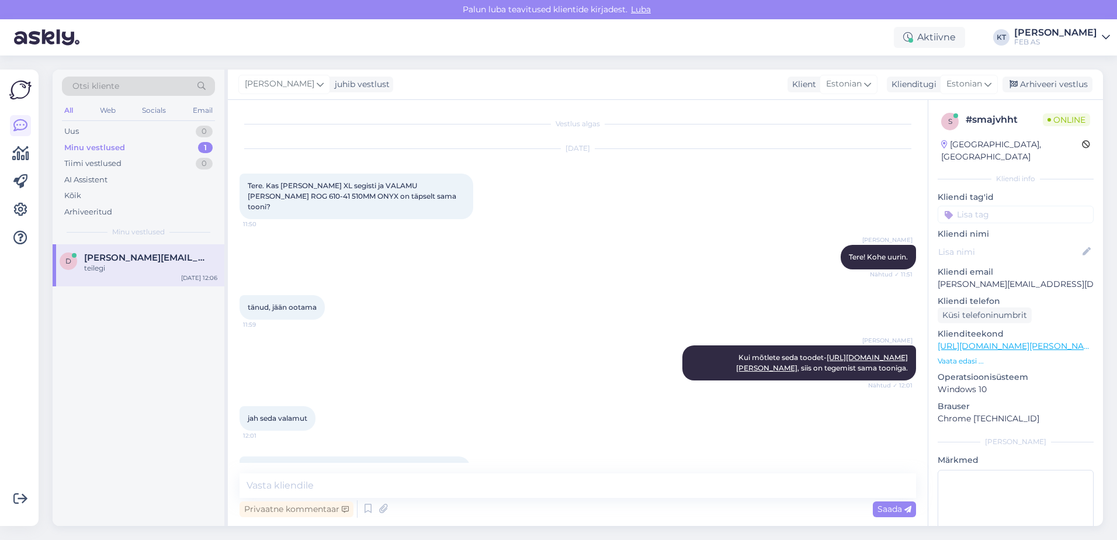
click at [258, 470] on div "Vestlus algas [DATE] Tere. Kas [PERSON_NAME] XL segisti ja VALAMU [PERSON_NAME]…" at bounding box center [578, 313] width 700 height 426
click at [324, 480] on textarea at bounding box center [578, 485] width 677 height 25
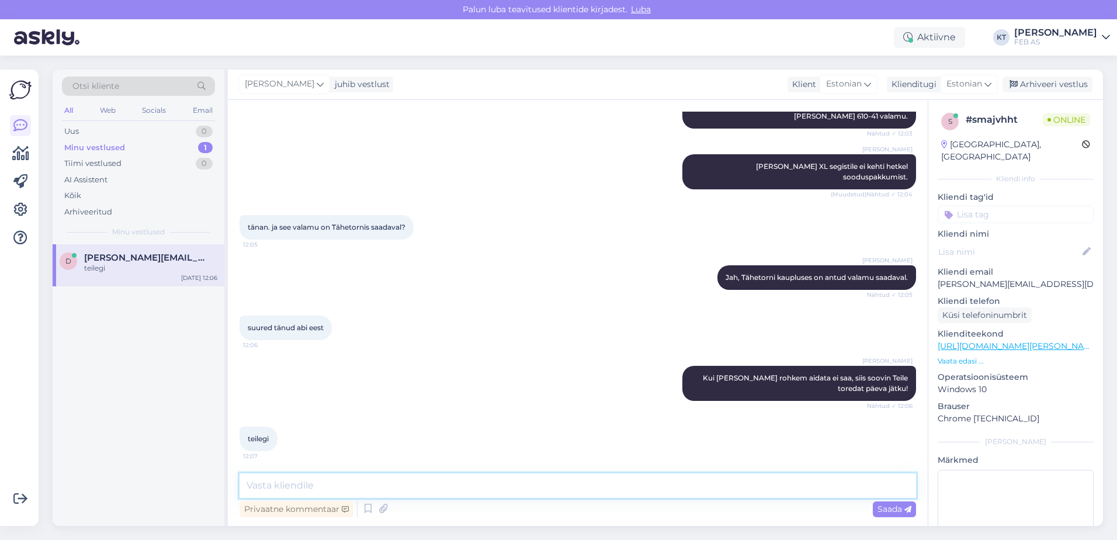
scroll to position [414, 0]
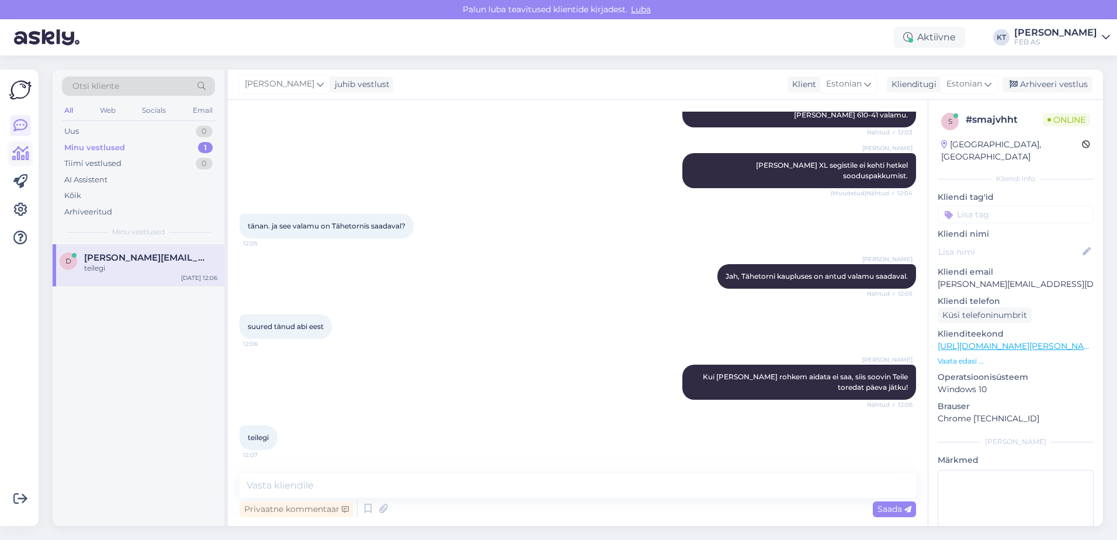
click at [19, 154] on icon at bounding box center [20, 154] width 17 height 14
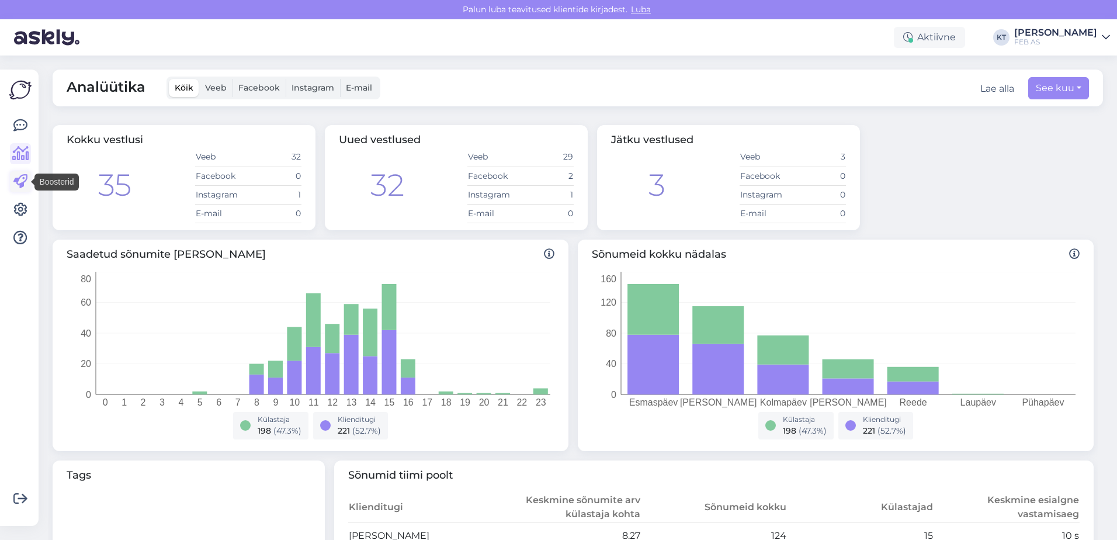
click at [21, 182] on icon at bounding box center [20, 182] width 14 height 14
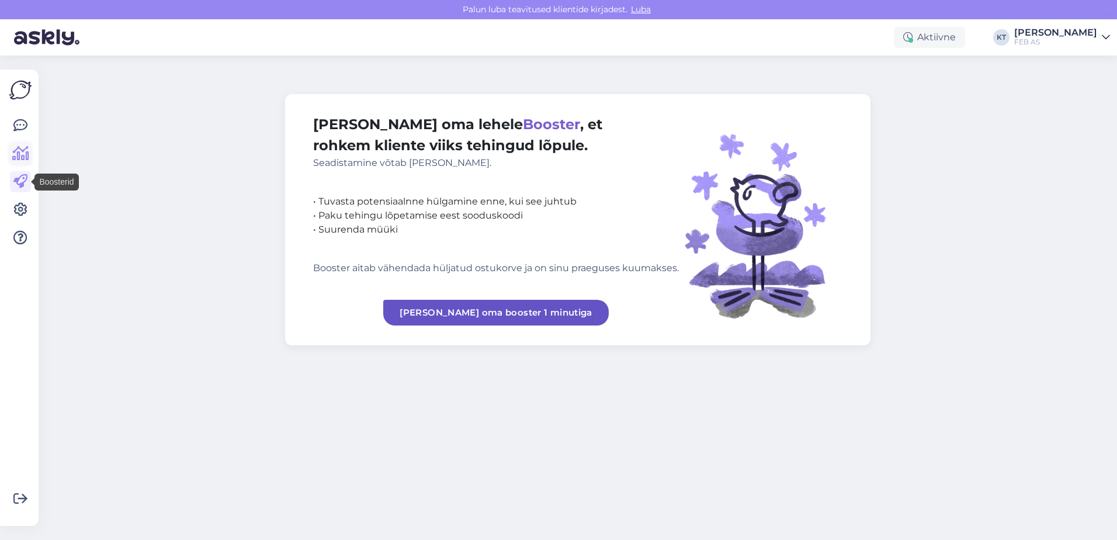
click at [20, 145] on link at bounding box center [20, 153] width 21 height 21
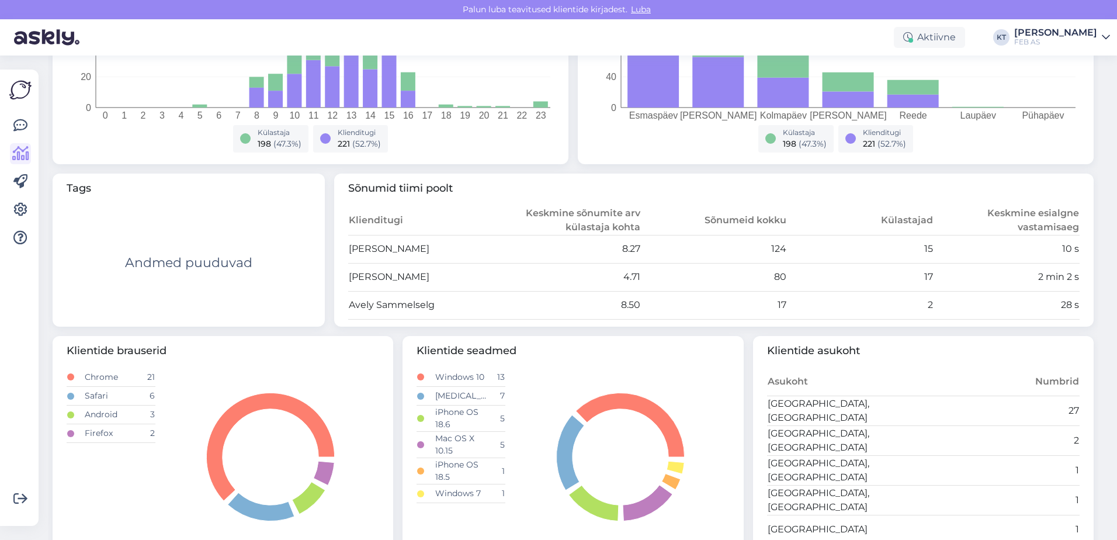
scroll to position [292, 0]
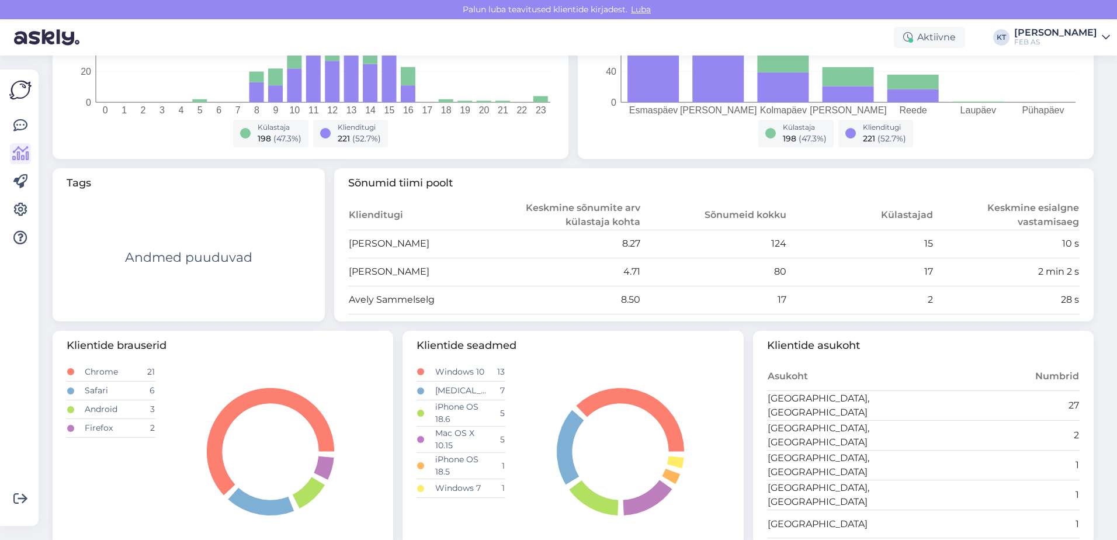
click at [573, 270] on td "4.71" at bounding box center [567, 272] width 147 height 28
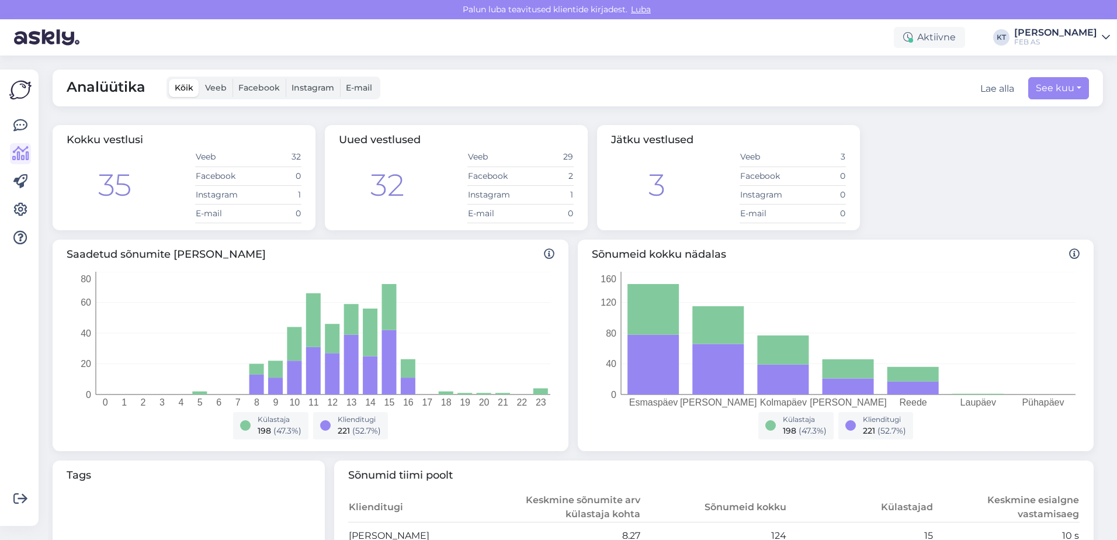
click at [51, 40] on img at bounding box center [46, 37] width 65 height 36
click at [18, 122] on icon at bounding box center [20, 126] width 14 height 14
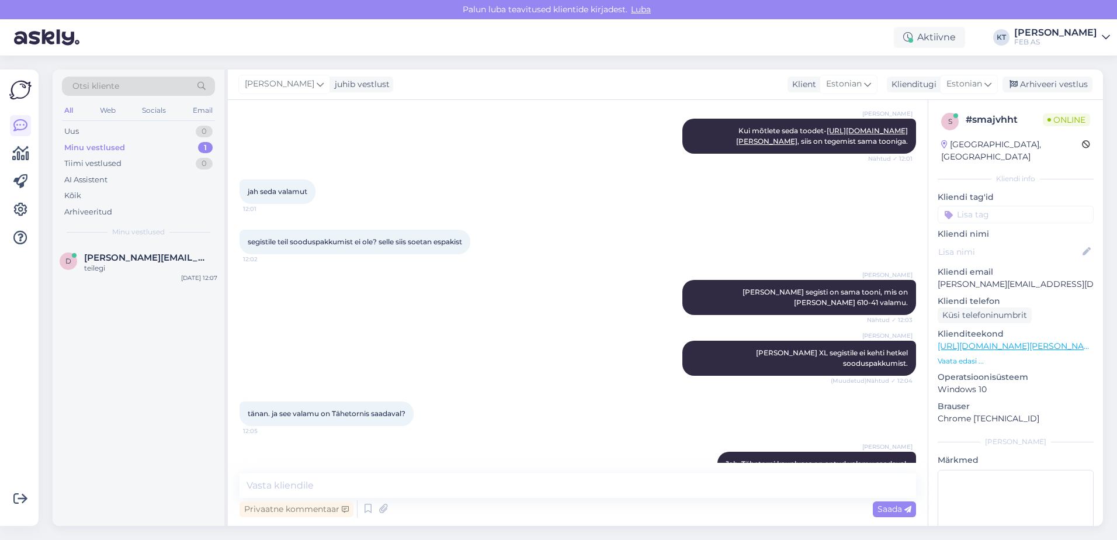
scroll to position [414, 0]
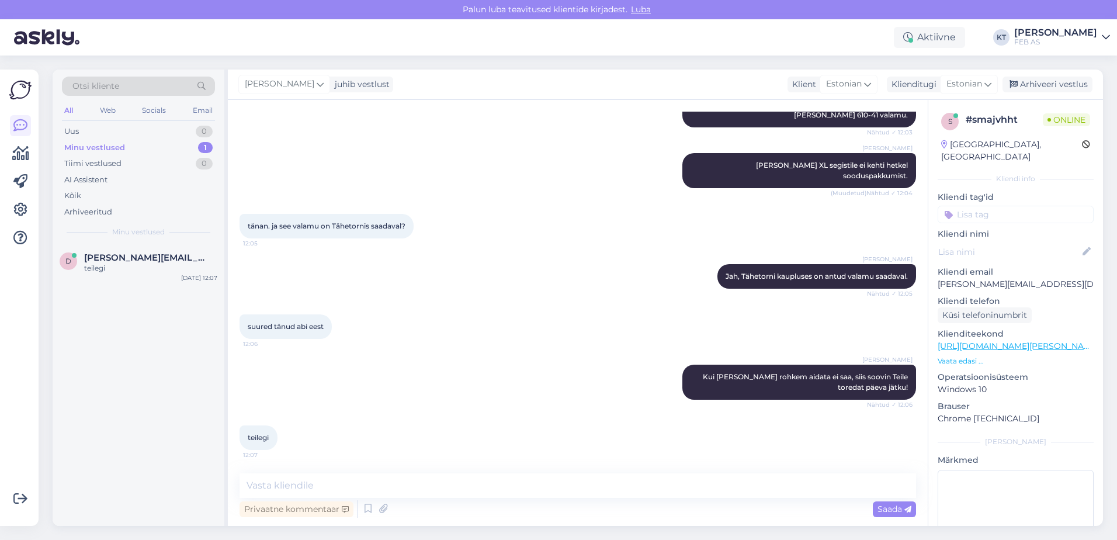
click at [952, 356] on p "Vaata edasi ..." at bounding box center [1016, 361] width 156 height 11
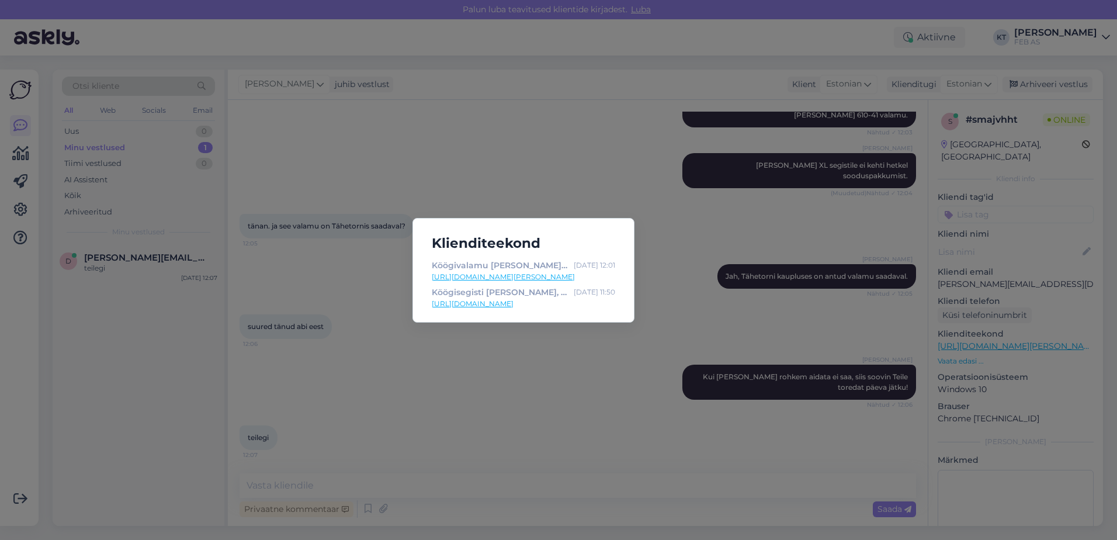
click at [517, 366] on div "Klienditeekond Köögivalamu [PERSON_NAME] ROG610-41 51 cm, fragranit, onyx [DATE…" at bounding box center [558, 270] width 1117 height 540
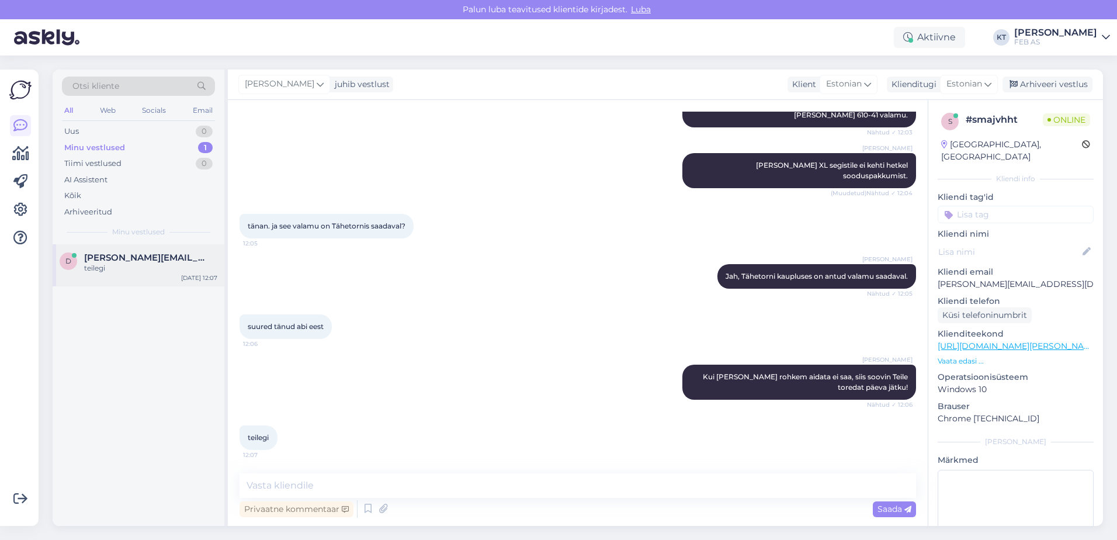
click at [111, 262] on span "[PERSON_NAME][EMAIL_ADDRESS][DOMAIN_NAME]" at bounding box center [145, 257] width 122 height 11
click at [1028, 89] on div "Arhiveeri vestlus" at bounding box center [1048, 85] width 90 height 16
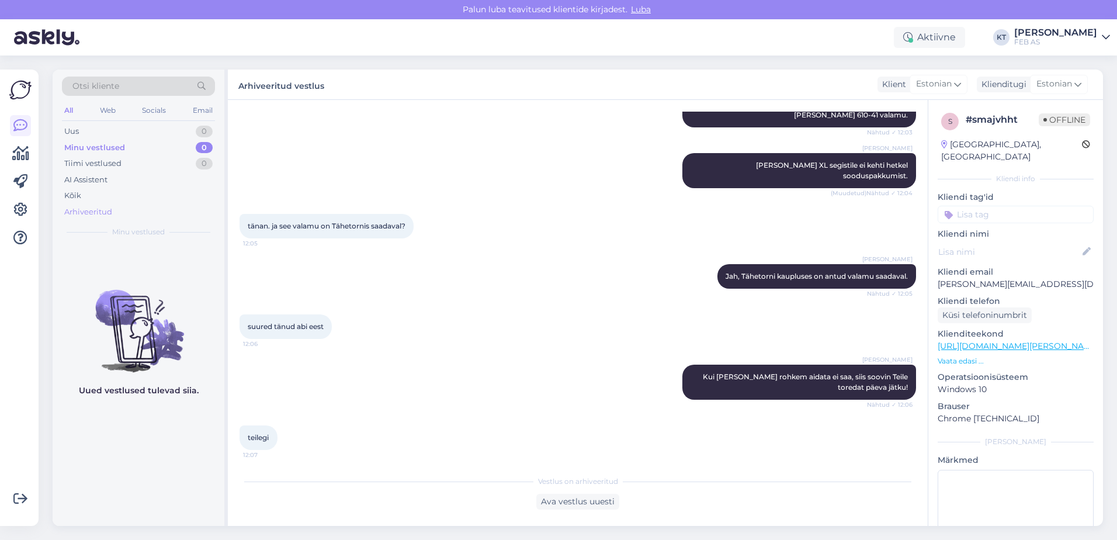
click at [102, 214] on div "Arhiveeritud" at bounding box center [88, 212] width 48 height 12
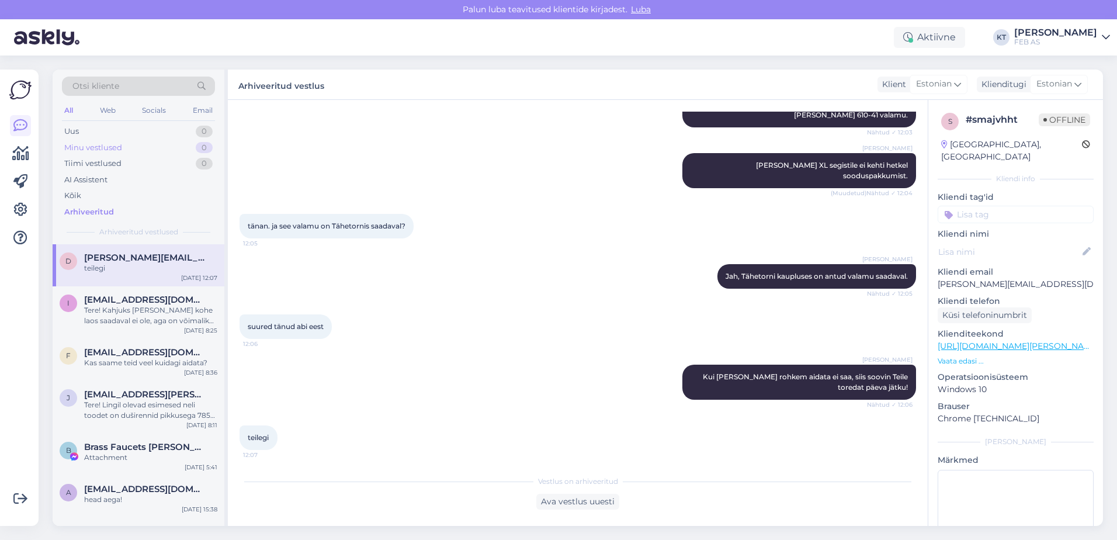
click at [117, 151] on div "Minu vestlused" at bounding box center [93, 148] width 58 height 12
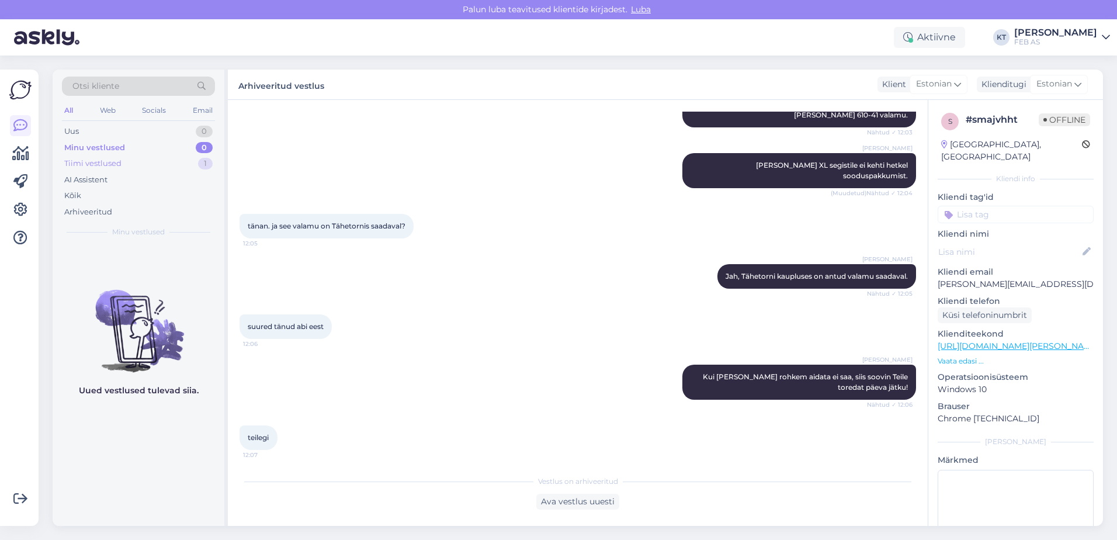
click at [96, 165] on div "Tiimi vestlused" at bounding box center [92, 164] width 57 height 12
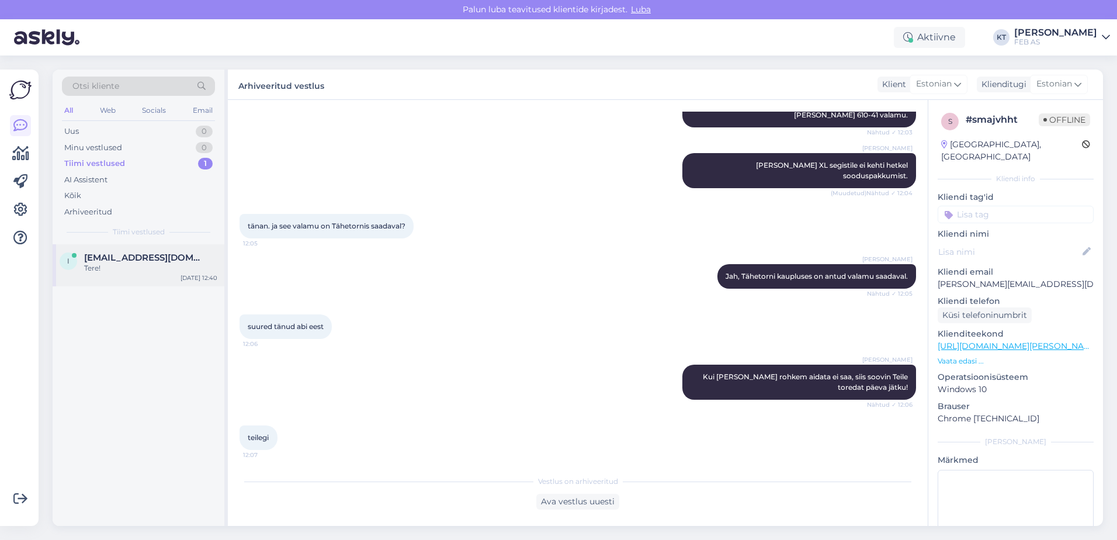
click at [130, 257] on span "[EMAIL_ADDRESS][DOMAIN_NAME]" at bounding box center [145, 257] width 122 height 11
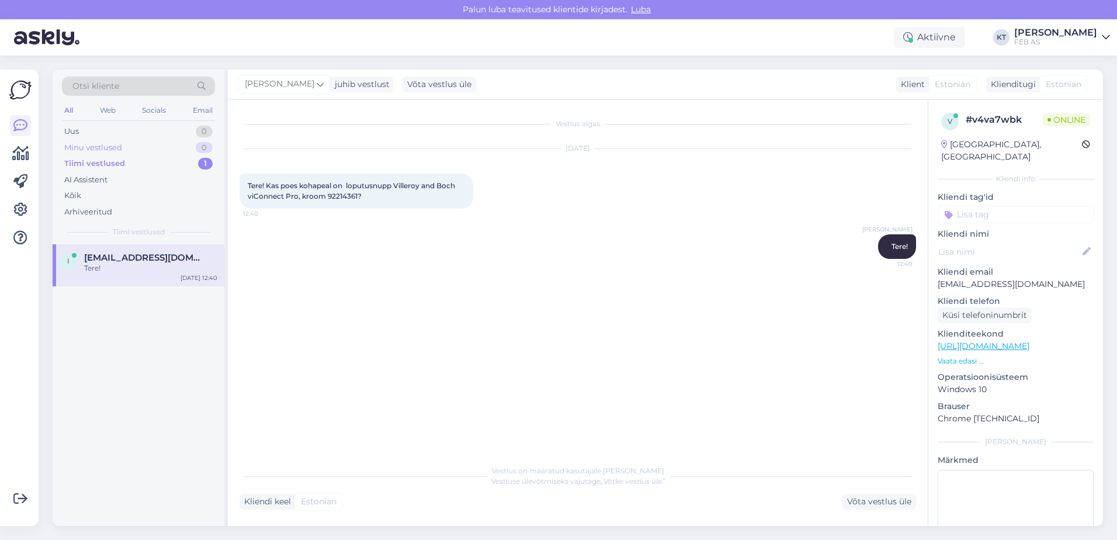
click at [124, 145] on div "Minu vestlused 0" at bounding box center [138, 148] width 153 height 16
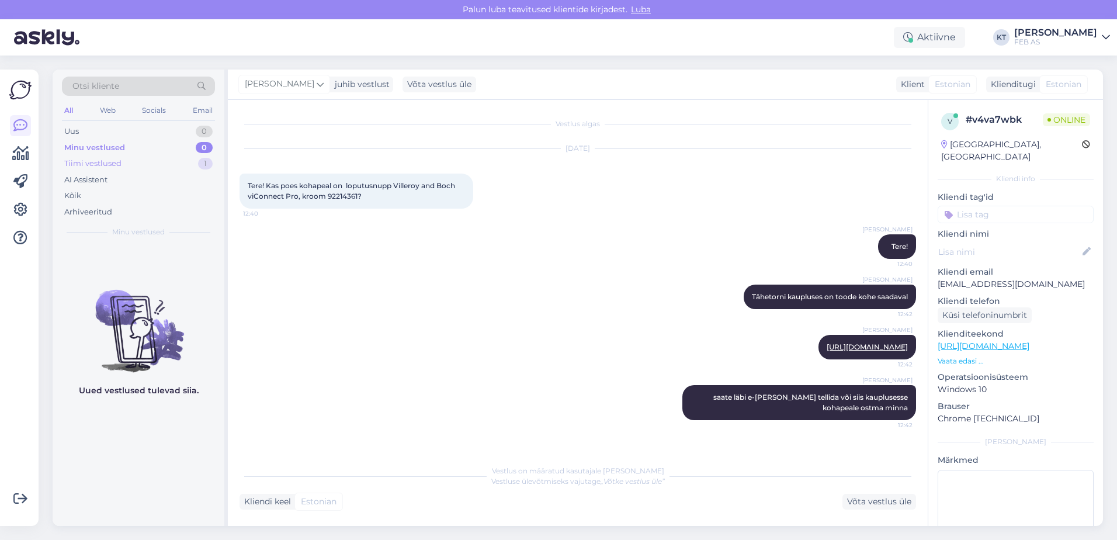
scroll to position [67, 0]
click at [117, 161] on div "Tiimi vestlused" at bounding box center [92, 164] width 57 height 12
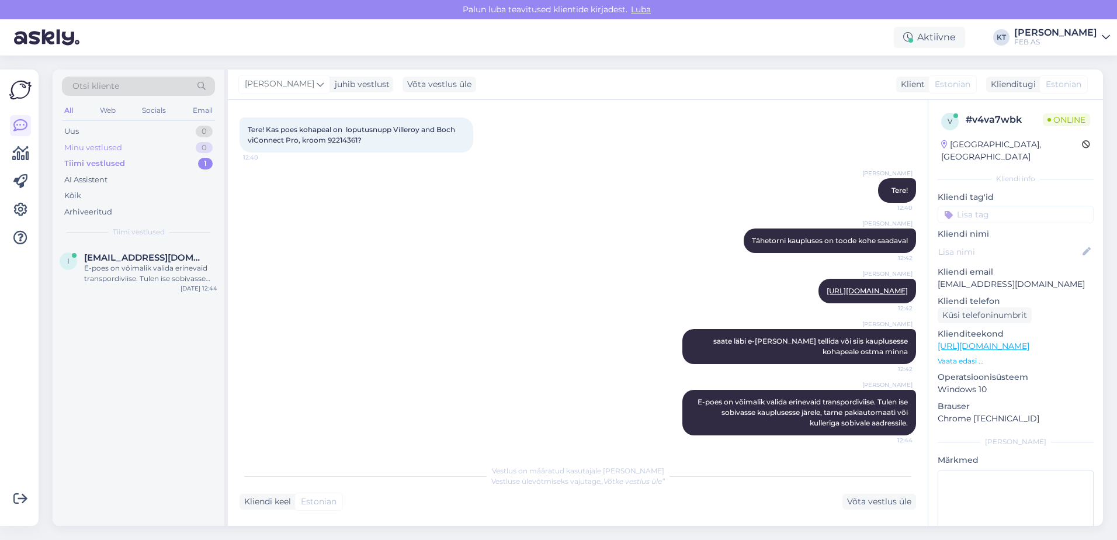
click at [153, 151] on div "Minu vestlused 0" at bounding box center [138, 148] width 153 height 16
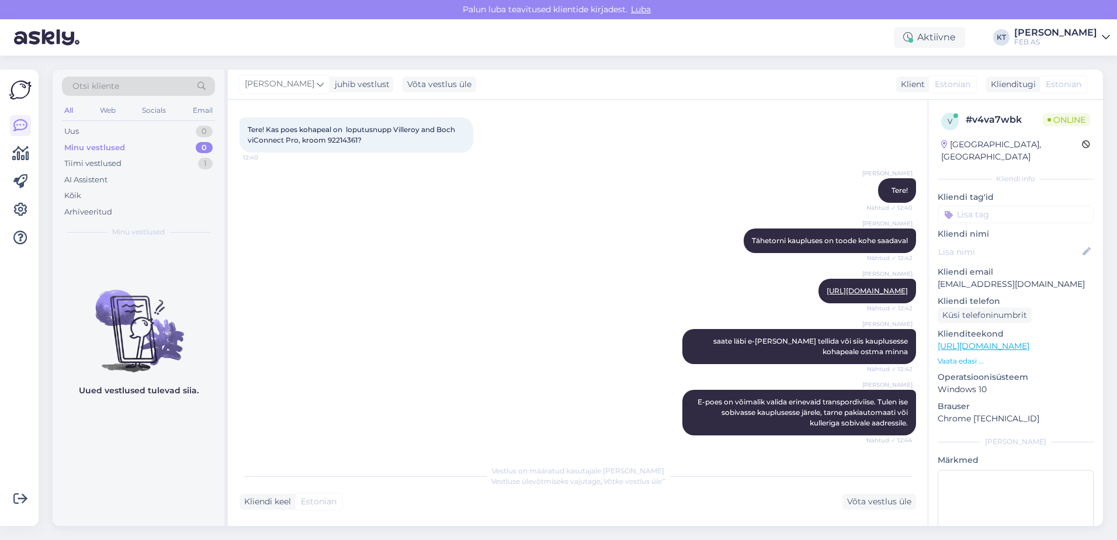
click at [154, 154] on div "Minu vestlused 0" at bounding box center [138, 148] width 153 height 16
click at [151, 157] on div "Tiimi vestlused 1" at bounding box center [138, 163] width 153 height 16
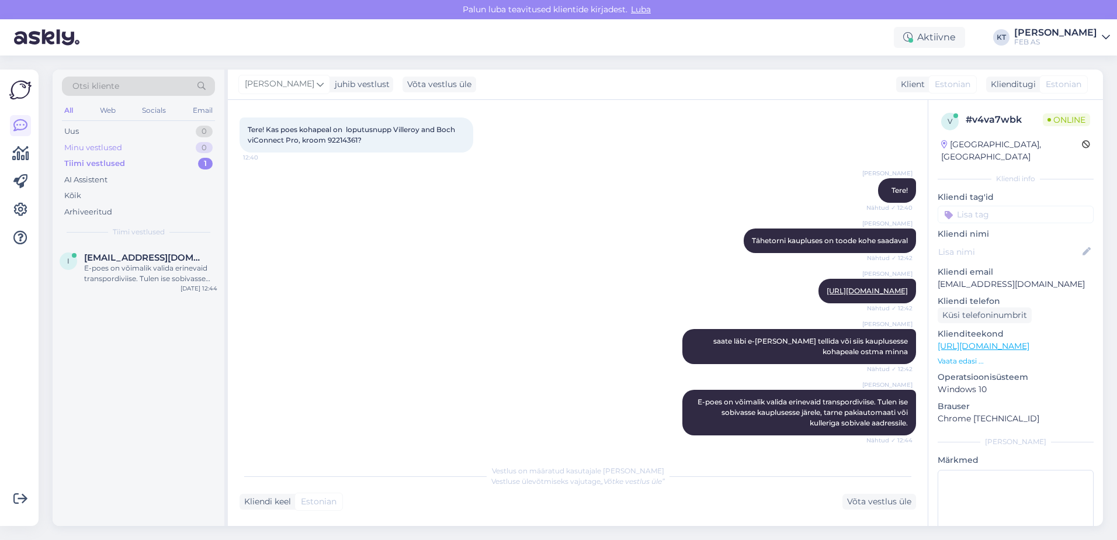
click at [109, 148] on div "Minu vestlused" at bounding box center [93, 148] width 58 height 12
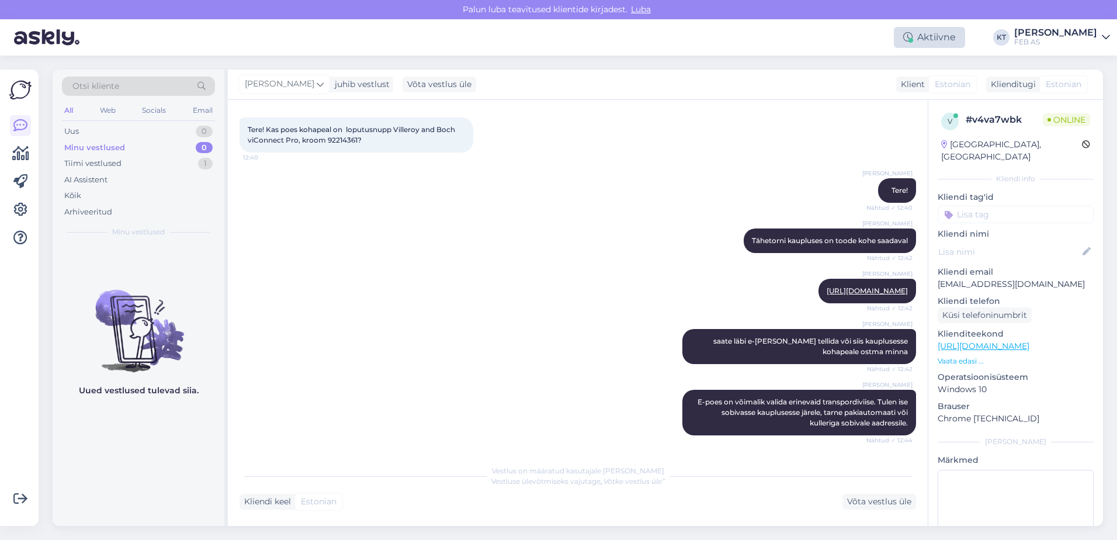
click at [921, 31] on div "Aktiivne" at bounding box center [929, 37] width 71 height 21
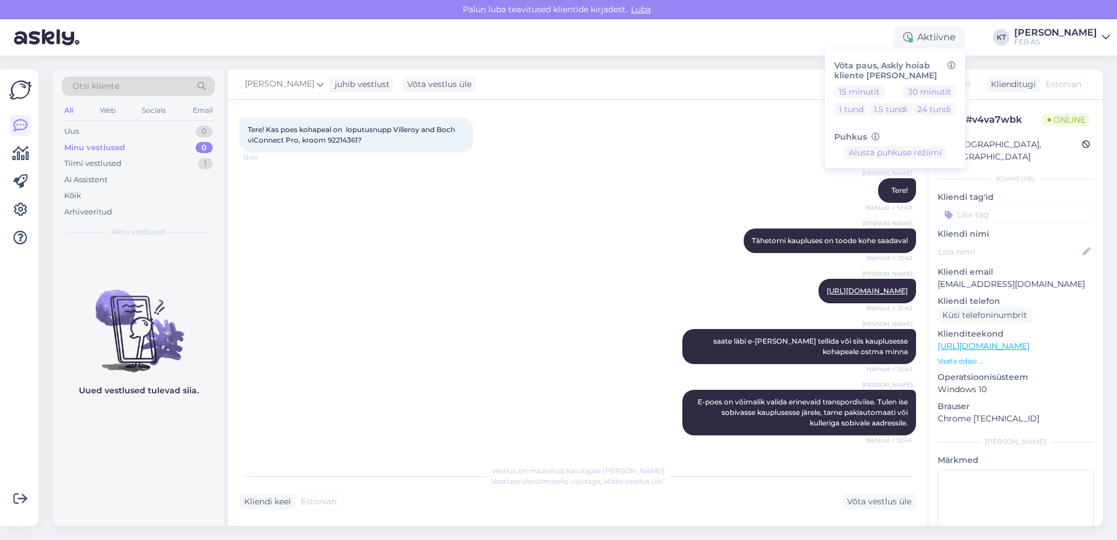
click at [809, 35] on div "Aktiivne Võta paus, Askly hoiab kliente [PERSON_NAME] 15 minutit 30 minutit 1 t…" at bounding box center [558, 37] width 1117 height 36
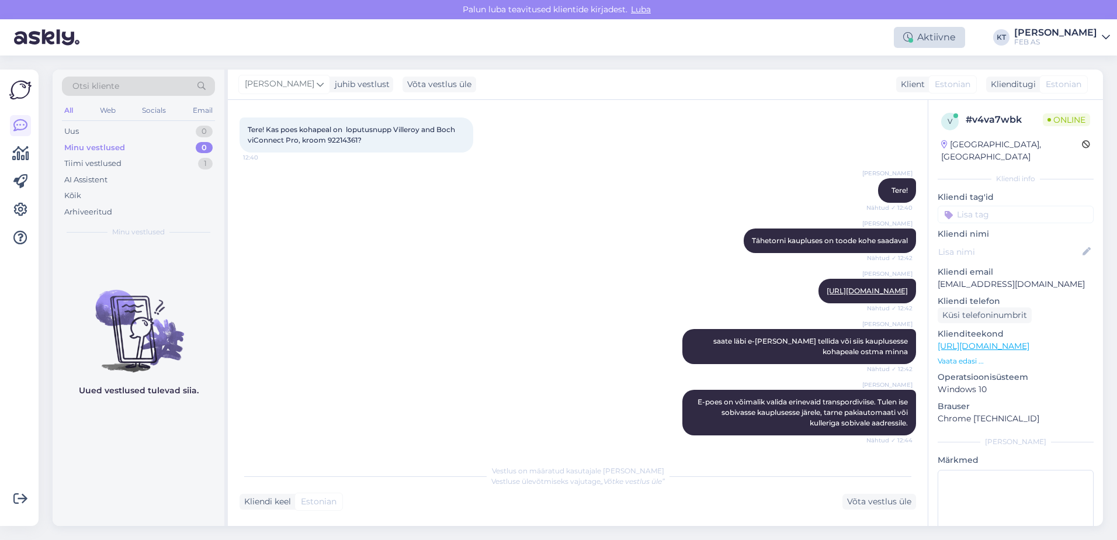
click at [925, 38] on div "Aktiivne" at bounding box center [929, 37] width 71 height 21
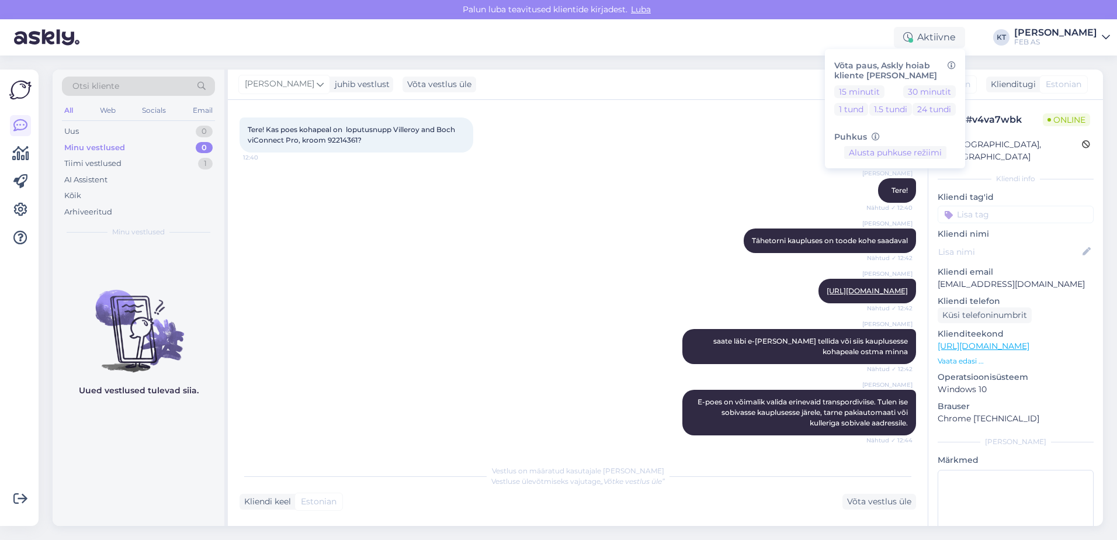
click at [773, 61] on div "Otsi kliente All Web Socials Email Uus 0 Minu vestlused 0 Tiimi vestlused 1 AI …" at bounding box center [582, 298] width 1072 height 484
